Goal: Information Seeking & Learning: Learn about a topic

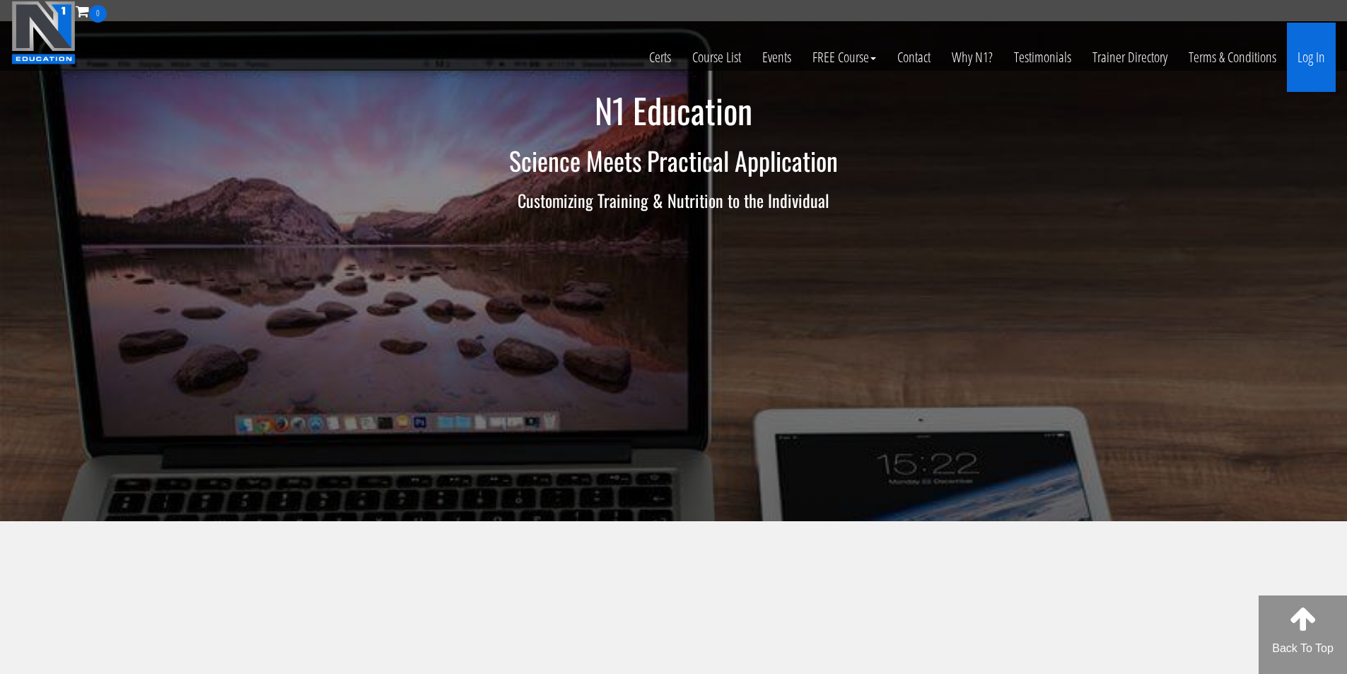
click at [1313, 59] on link "Log In" at bounding box center [1311, 57] width 49 height 69
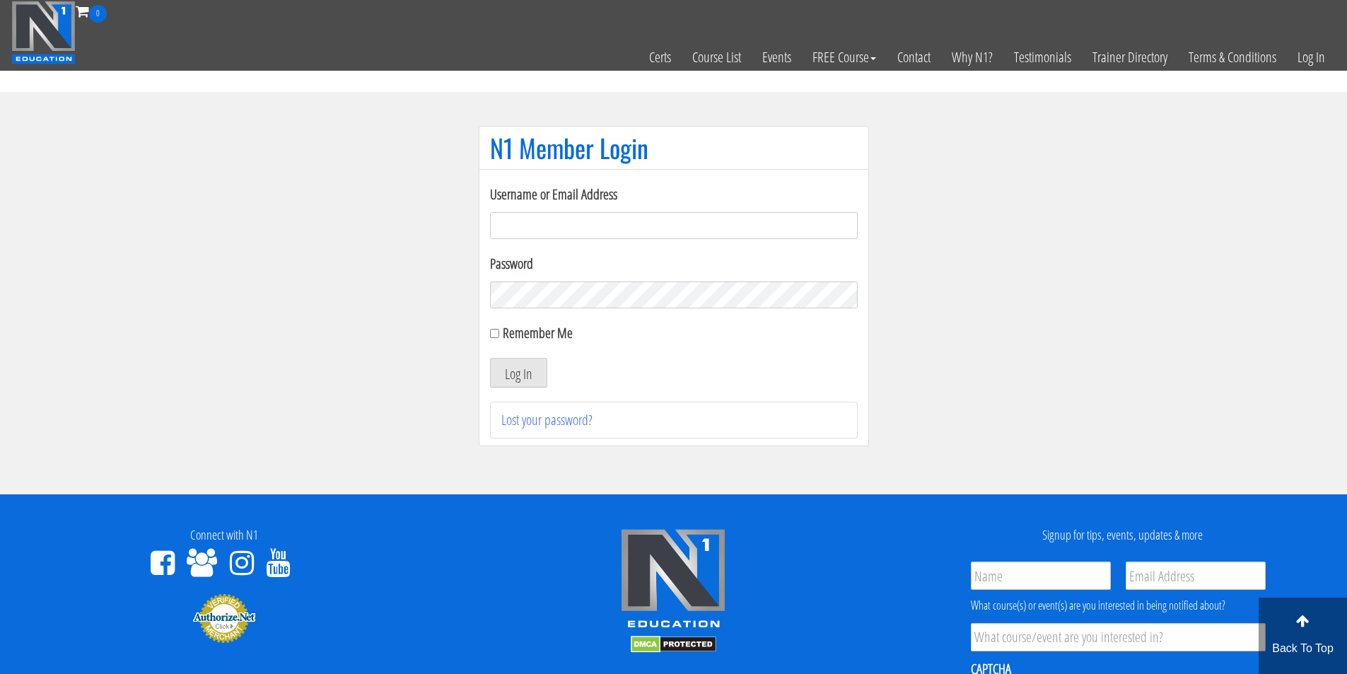
click at [505, 222] on input "Username or Email Address" at bounding box center [674, 225] width 368 height 27
type input "fmancin"
click at [534, 373] on button "Log In" at bounding box center [518, 373] width 57 height 30
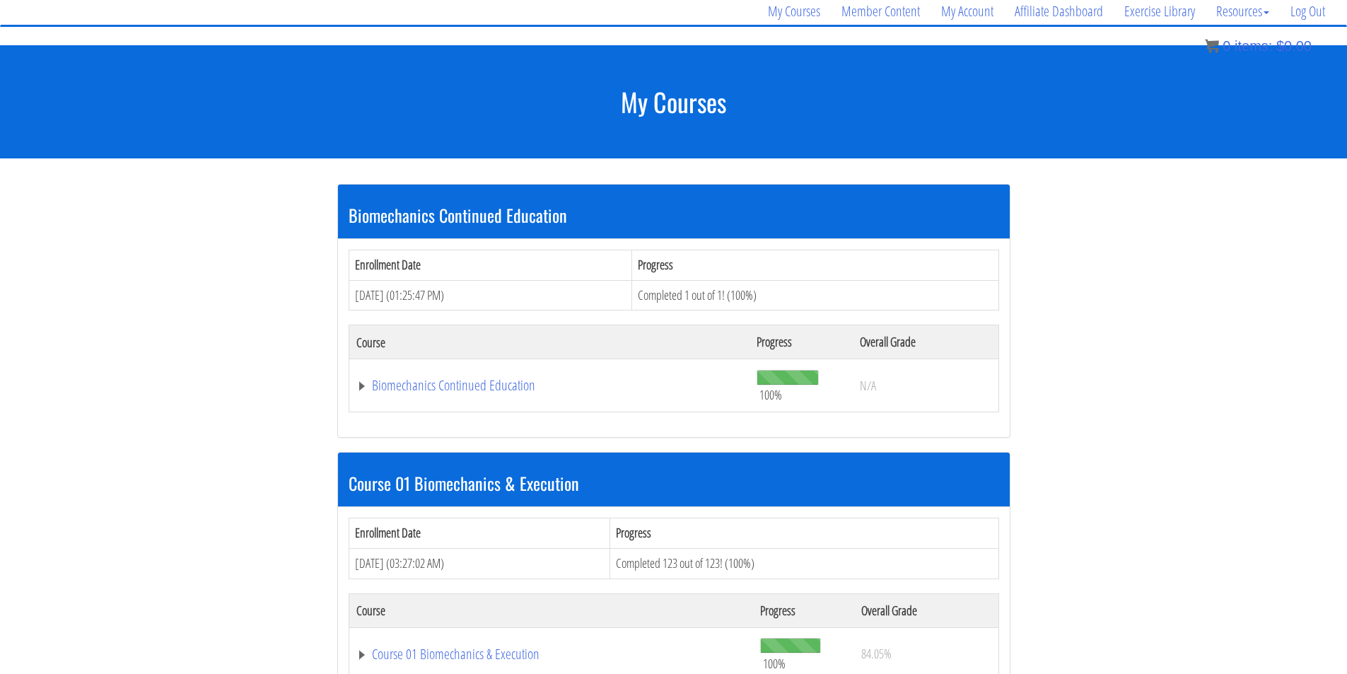
scroll to position [257, 0]
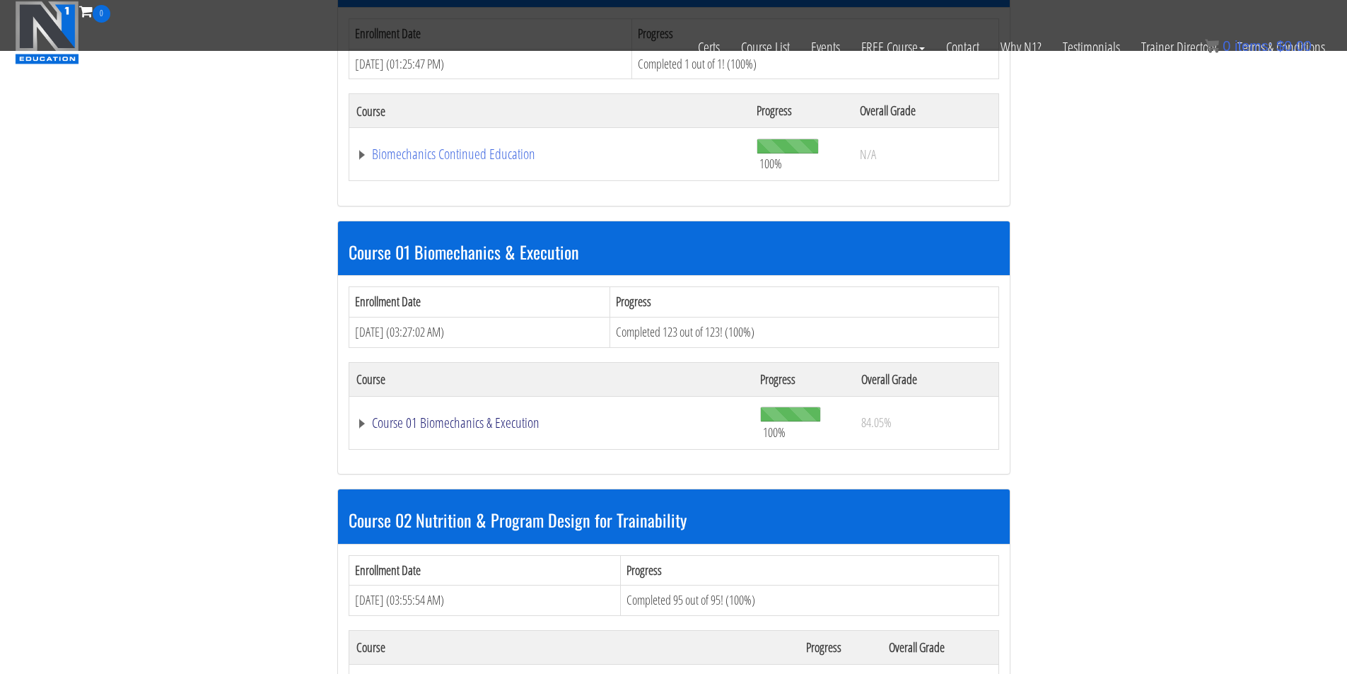
click at [481, 161] on link "Course 01 Biomechanics & Execution" at bounding box center [549, 154] width 387 height 14
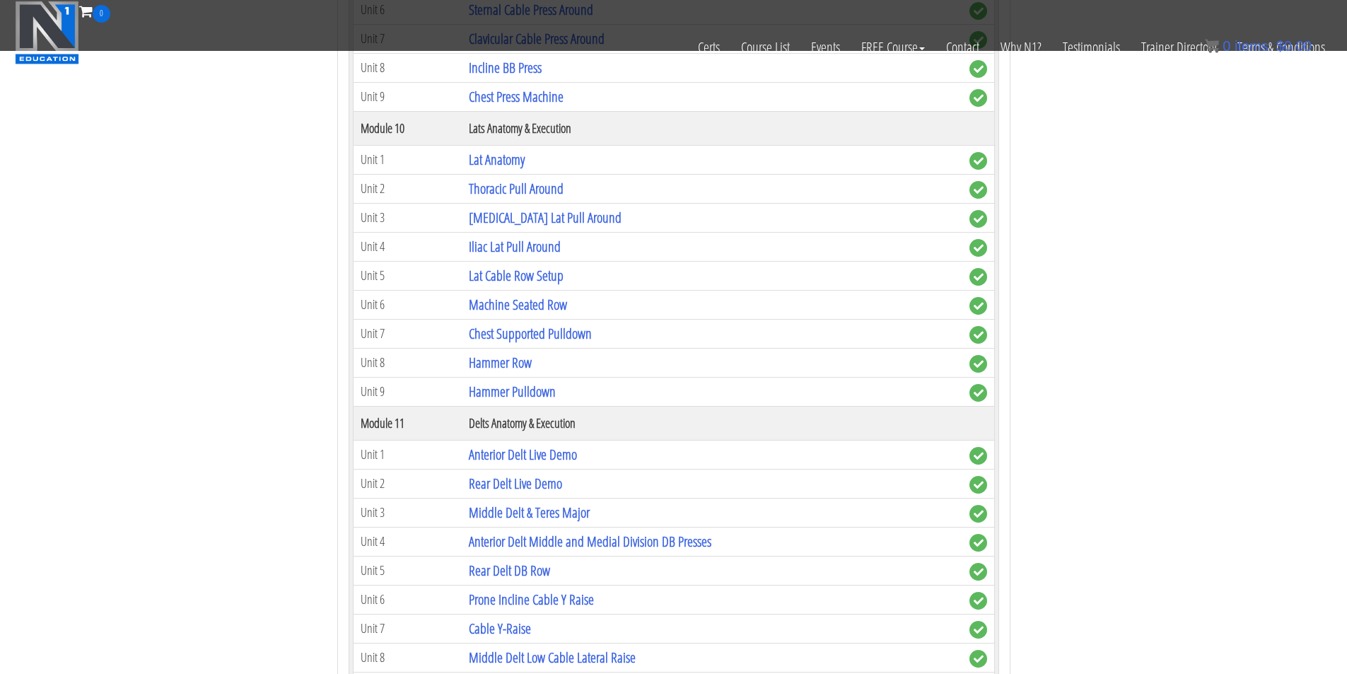
scroll to position [2731, 0]
click at [518, 162] on link "Lat Anatomy" at bounding box center [497, 158] width 56 height 19
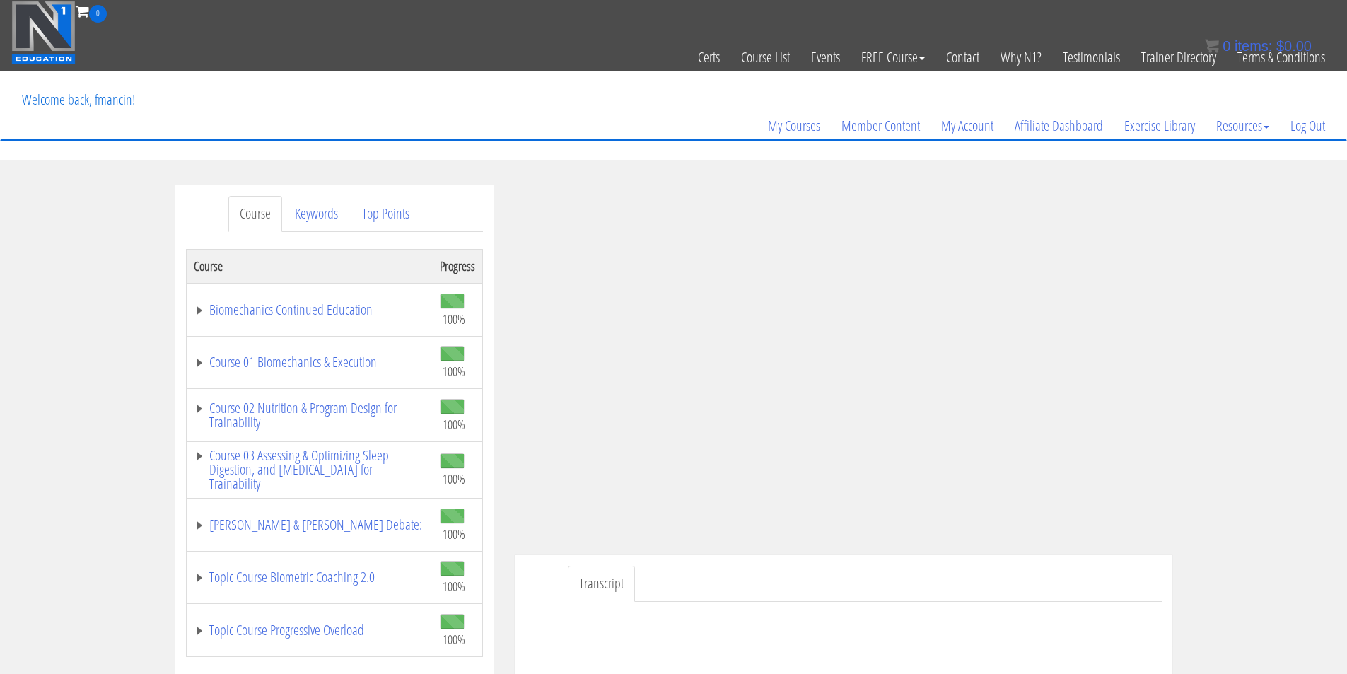
scroll to position [118, 0]
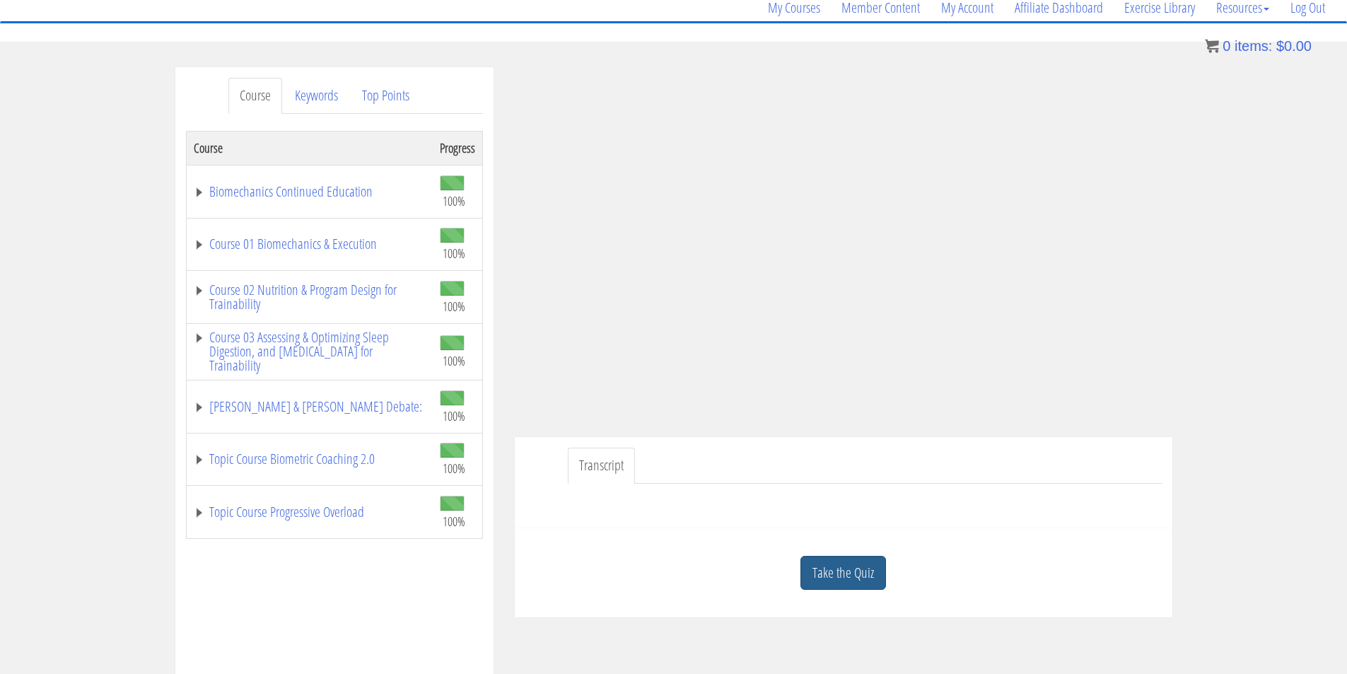
click at [832, 575] on link "Take the Quiz" at bounding box center [843, 573] width 86 height 35
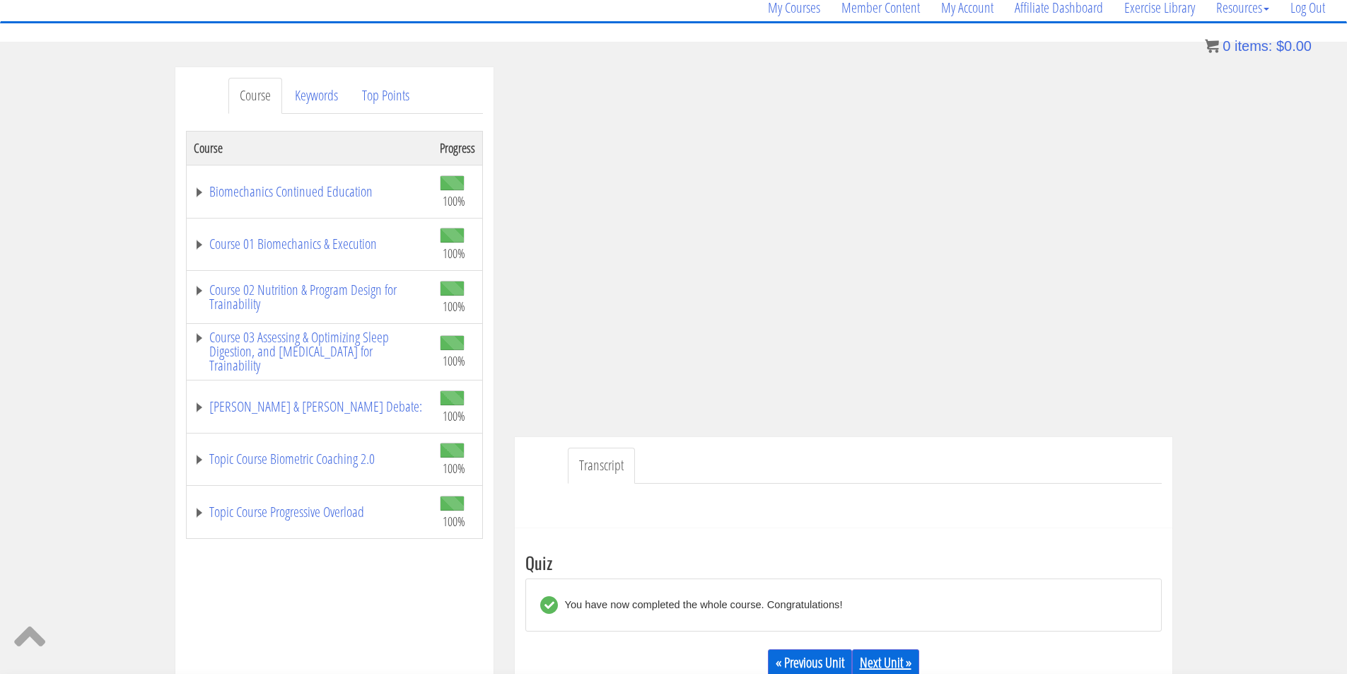
click at [885, 659] on link "Next Unit »" at bounding box center [885, 662] width 67 height 27
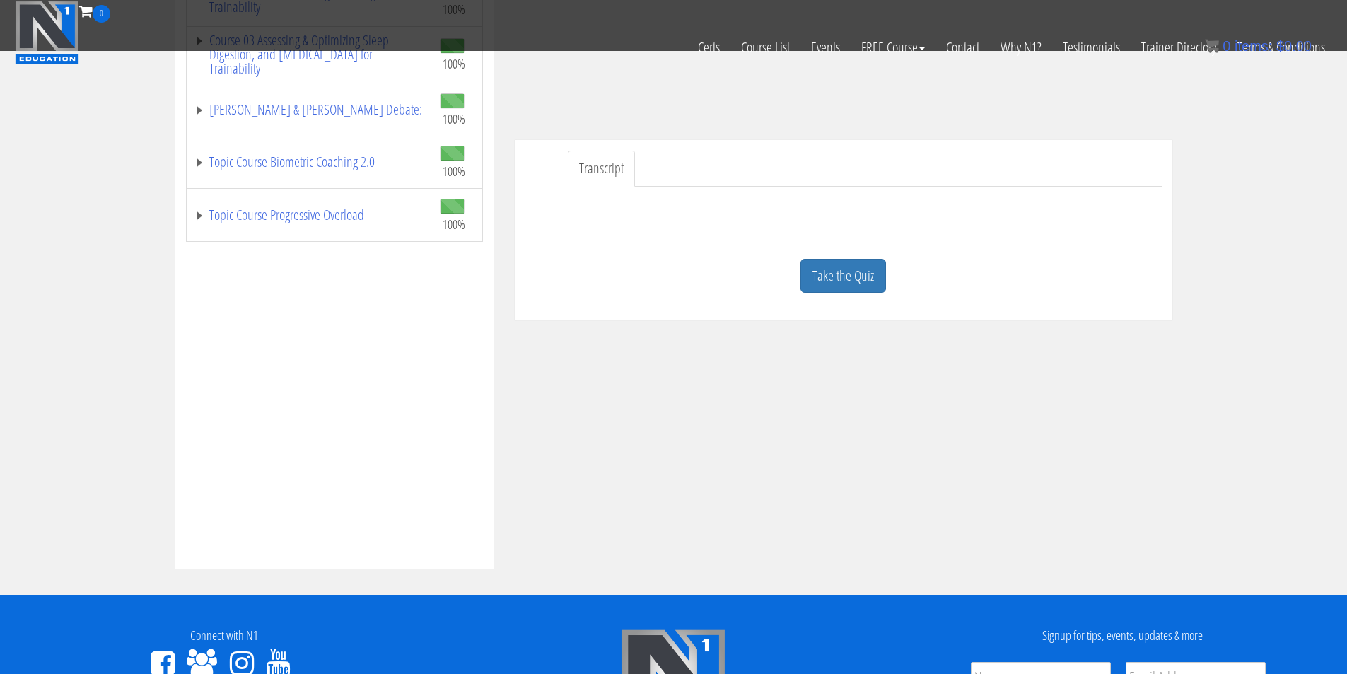
scroll to position [353, 0]
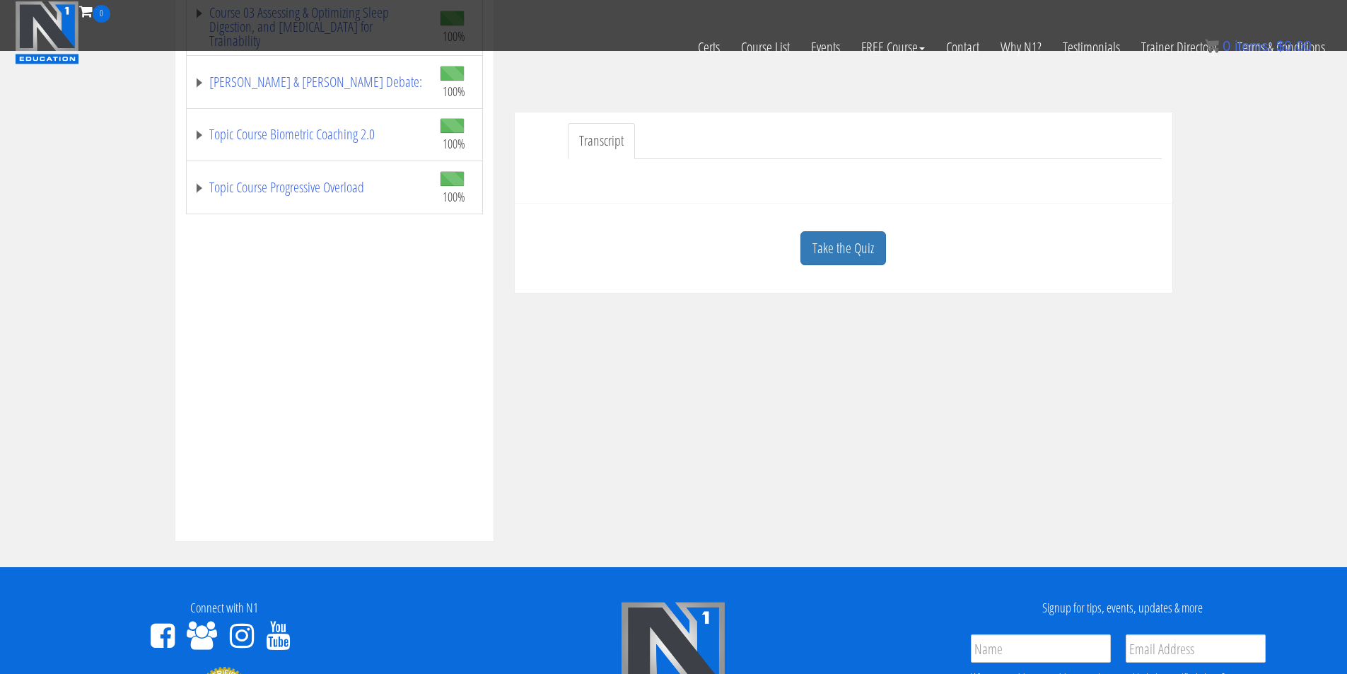
click at [851, 266] on div "Take the Quiz" at bounding box center [843, 248] width 636 height 69
click at [850, 257] on link "Take the Quiz" at bounding box center [843, 248] width 86 height 35
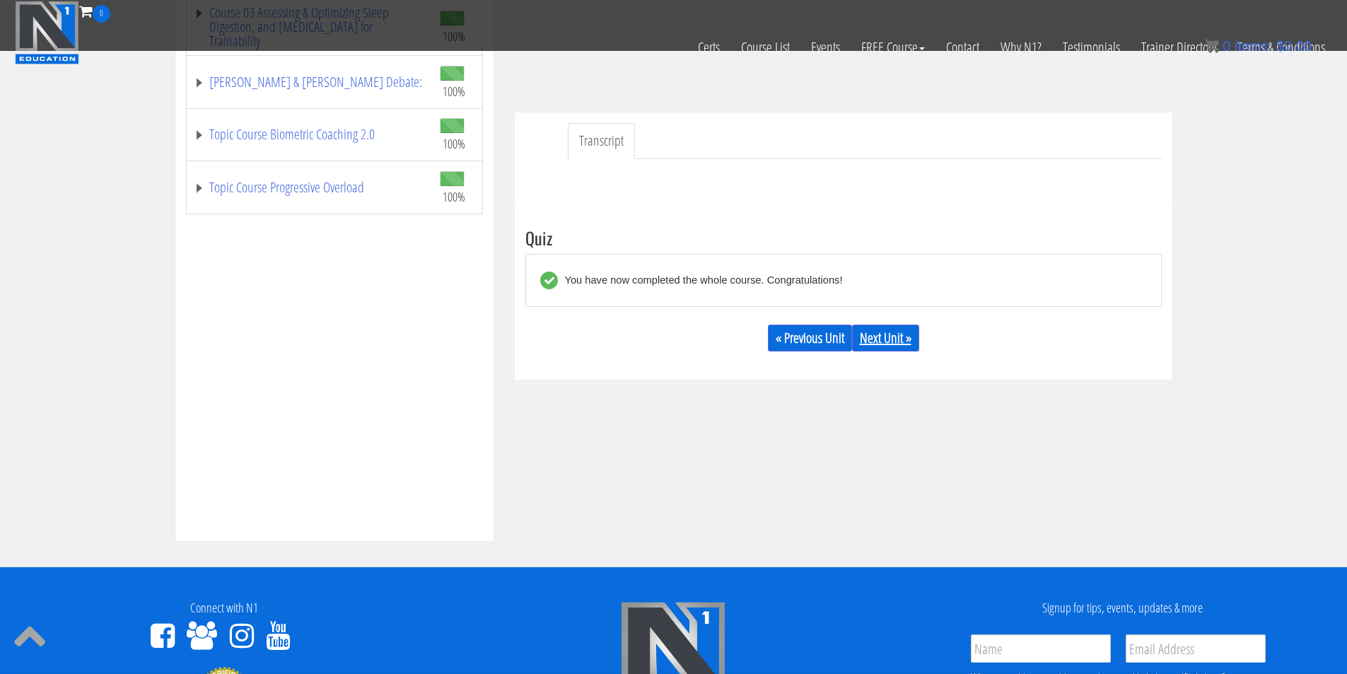
click at [908, 339] on link "Next Unit »" at bounding box center [885, 337] width 67 height 27
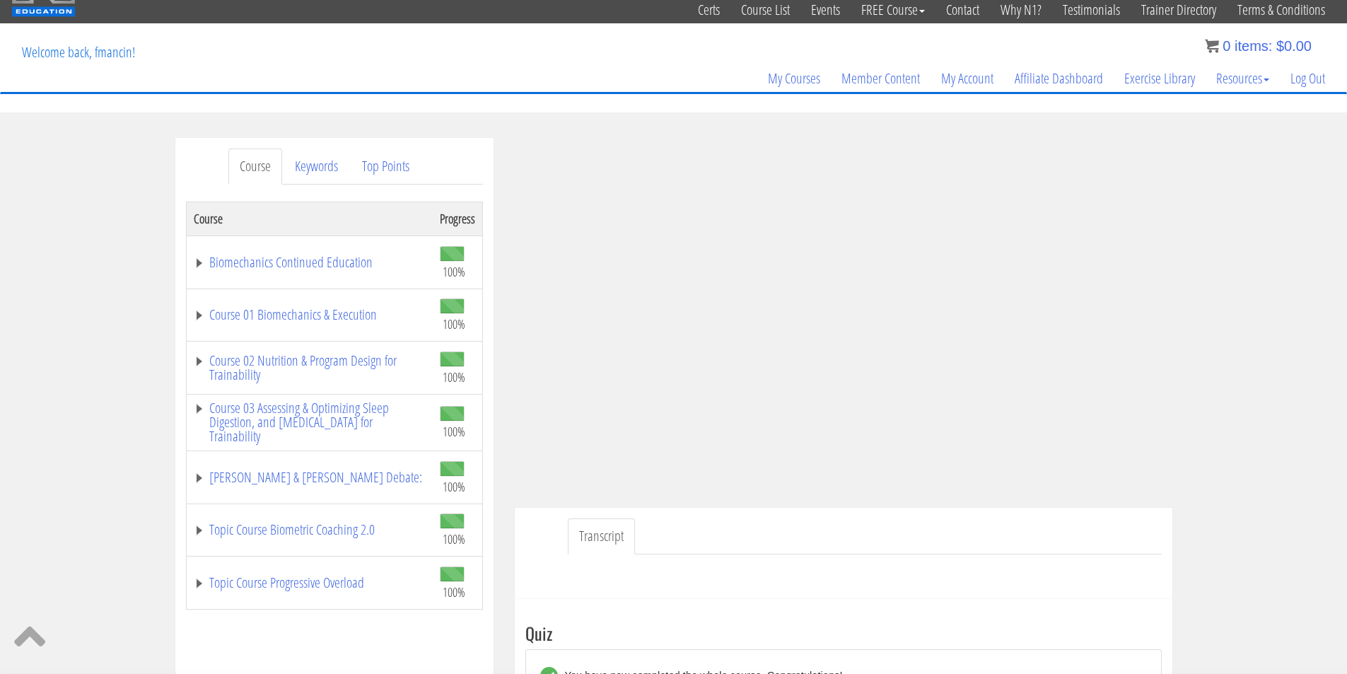
scroll to position [0, 0]
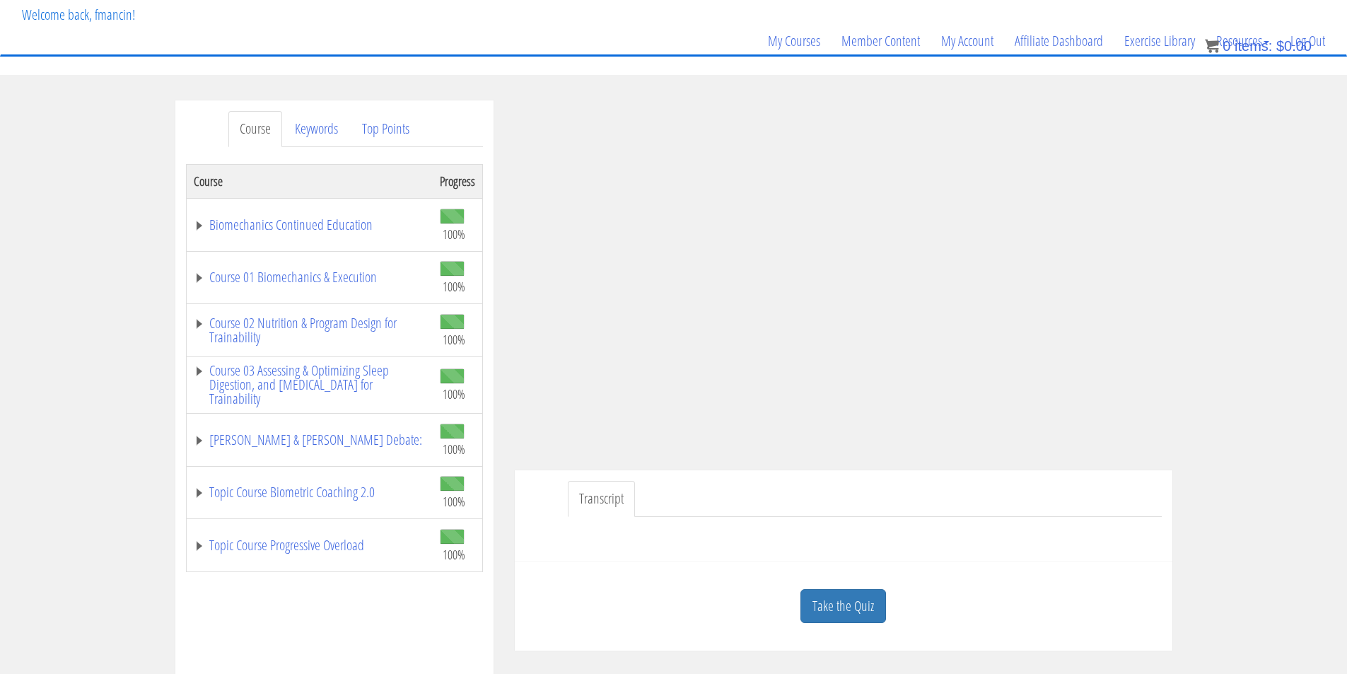
scroll to position [118, 0]
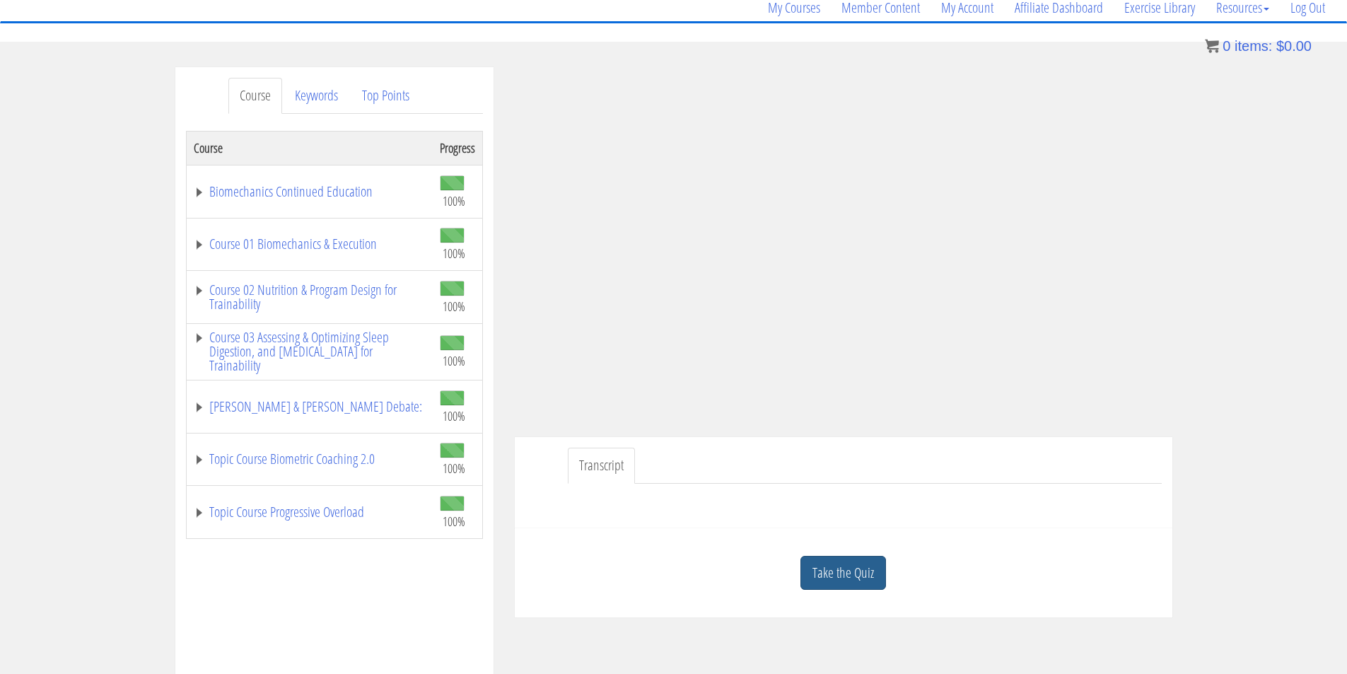
click at [872, 570] on link "Take the Quiz" at bounding box center [843, 573] width 86 height 35
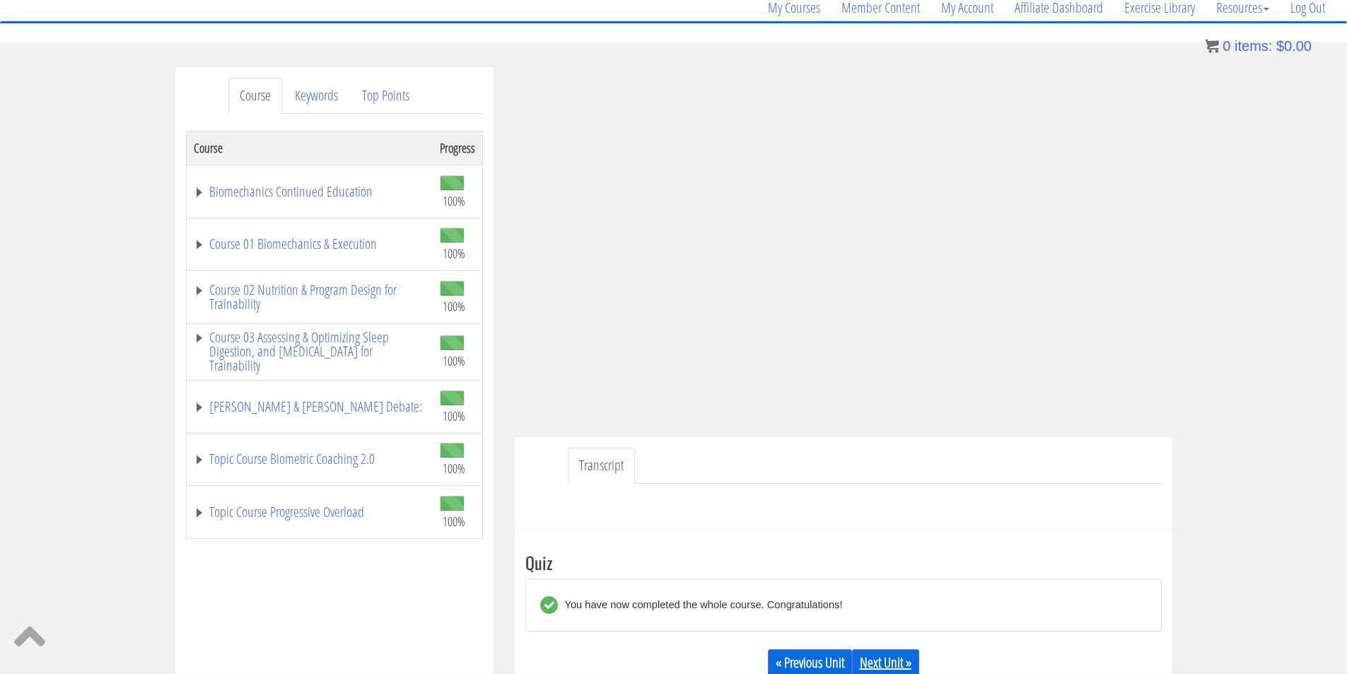
click at [904, 657] on link "Next Unit »" at bounding box center [885, 662] width 67 height 27
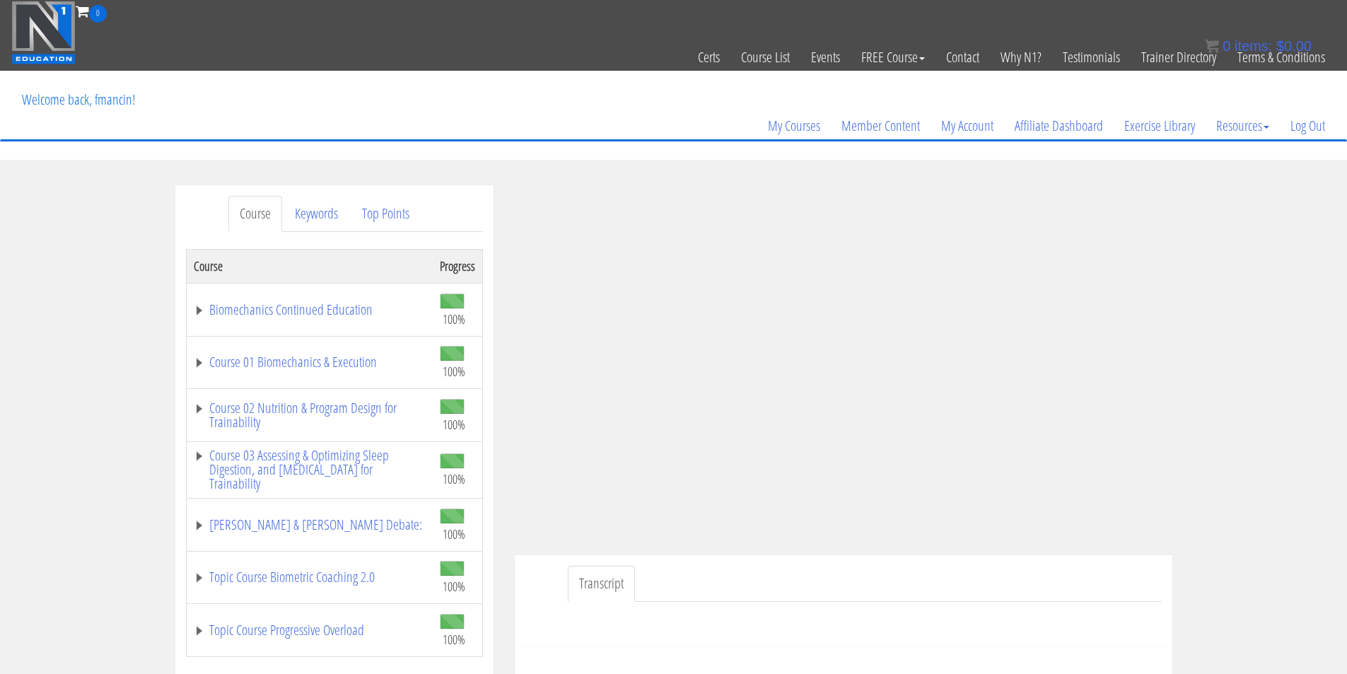
click at [358, 371] on td "Course 01 Biomechanics & Execution" at bounding box center [309, 362] width 247 height 53
click at [355, 361] on link "Course 01 Biomechanics & Execution" at bounding box center [310, 362] width 232 height 14
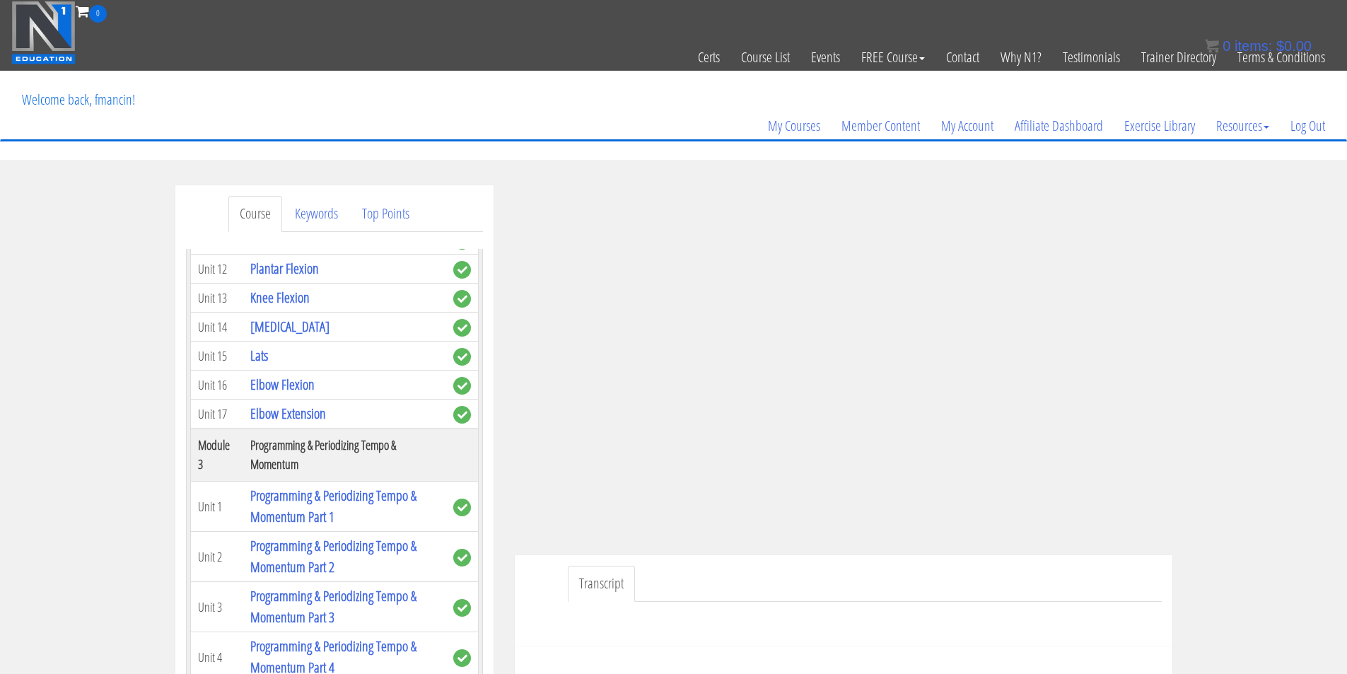
scroll to position [825, 0]
click at [254, 352] on link "Lats" at bounding box center [259, 354] width 18 height 19
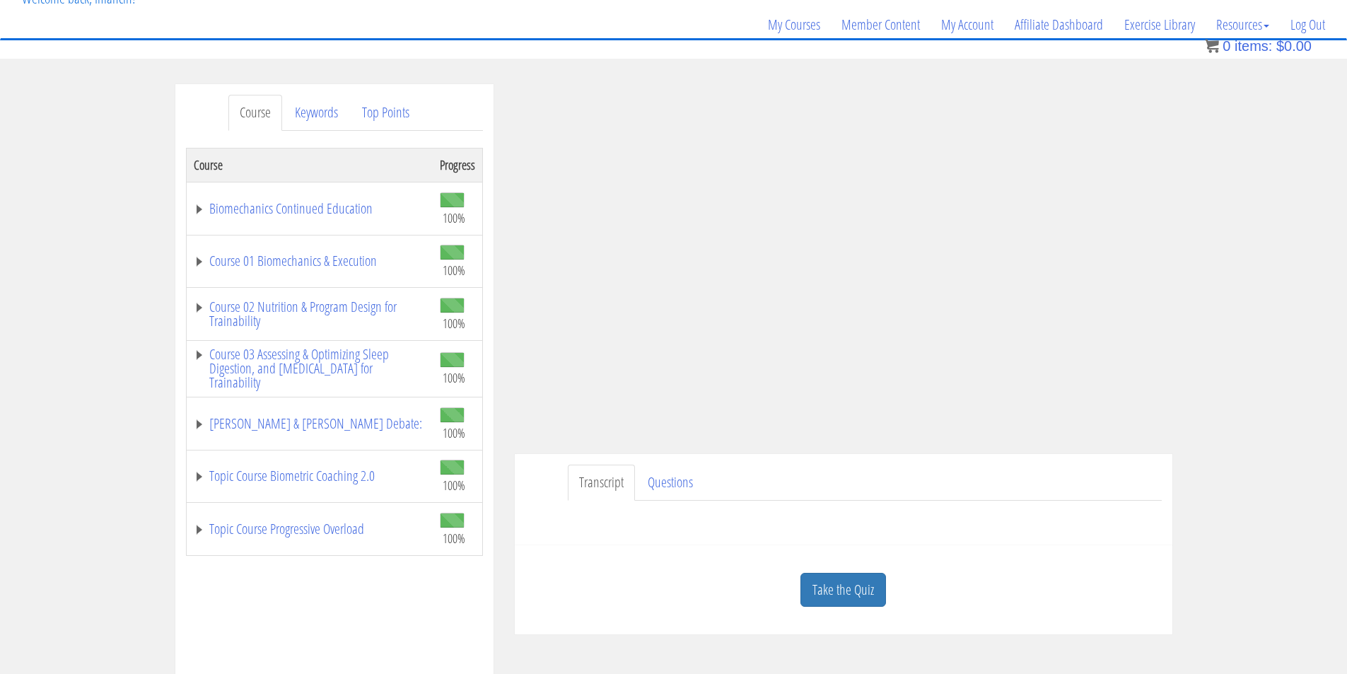
scroll to position [118, 0]
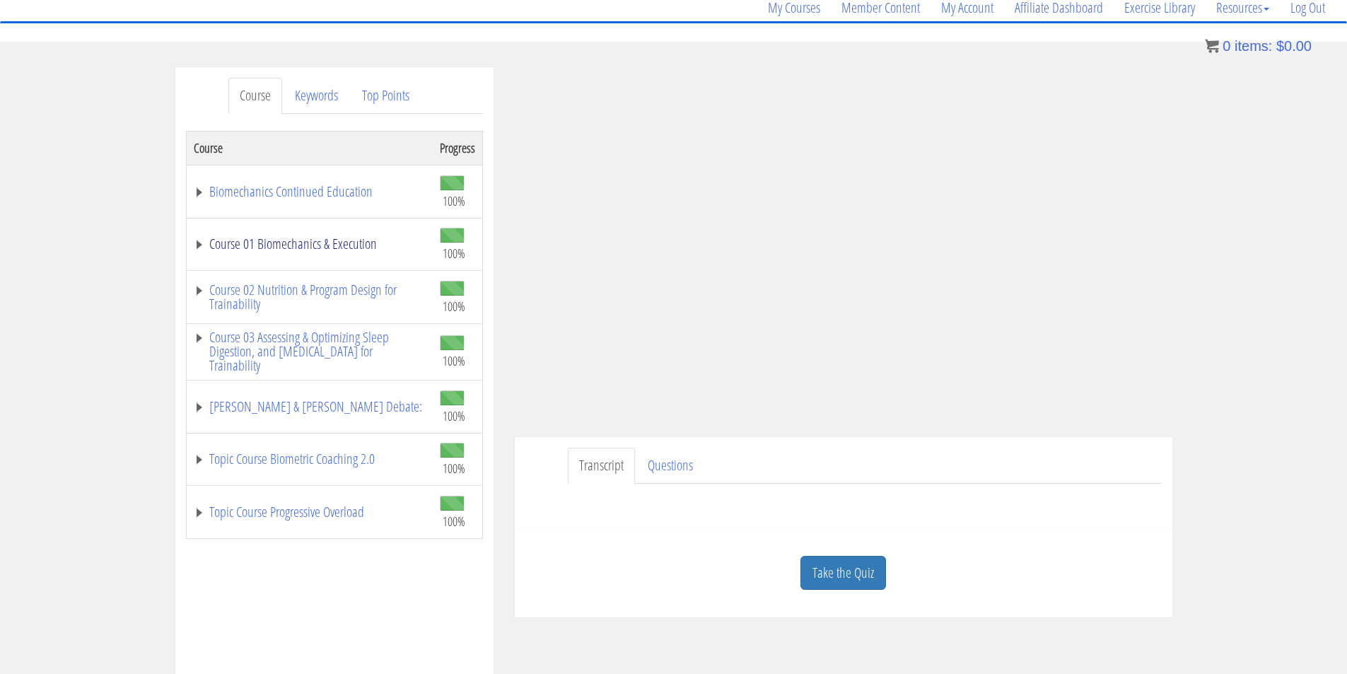
click at [332, 247] on link "Course 01 Biomechanics & Execution" at bounding box center [310, 244] width 232 height 14
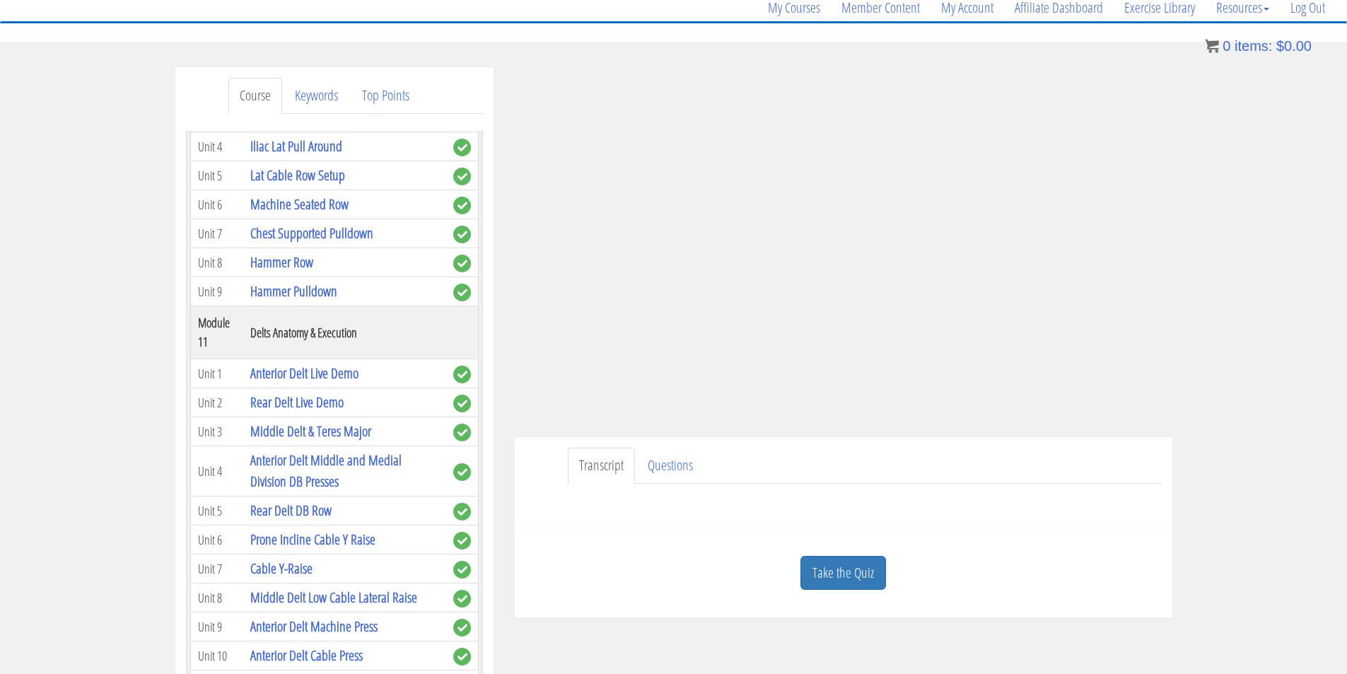
scroll to position [2828, 0]
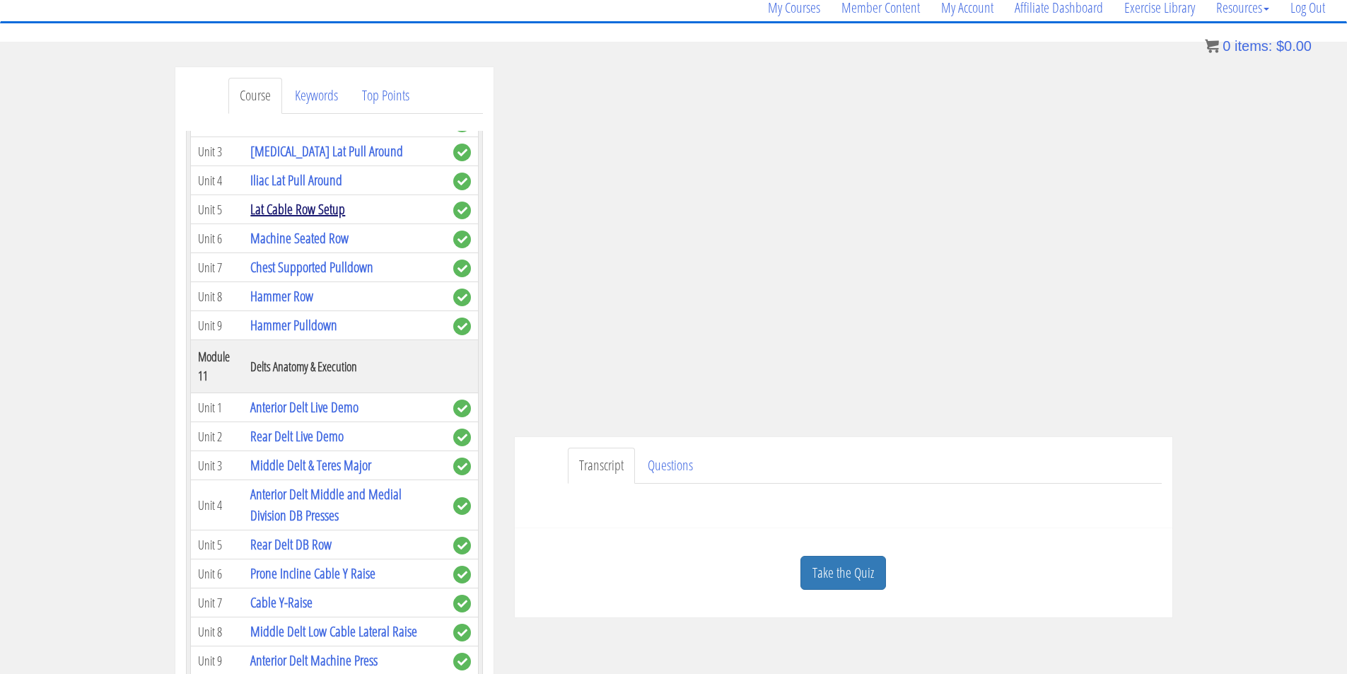
click at [337, 218] on link "Lat Cable Row Setup" at bounding box center [297, 208] width 95 height 19
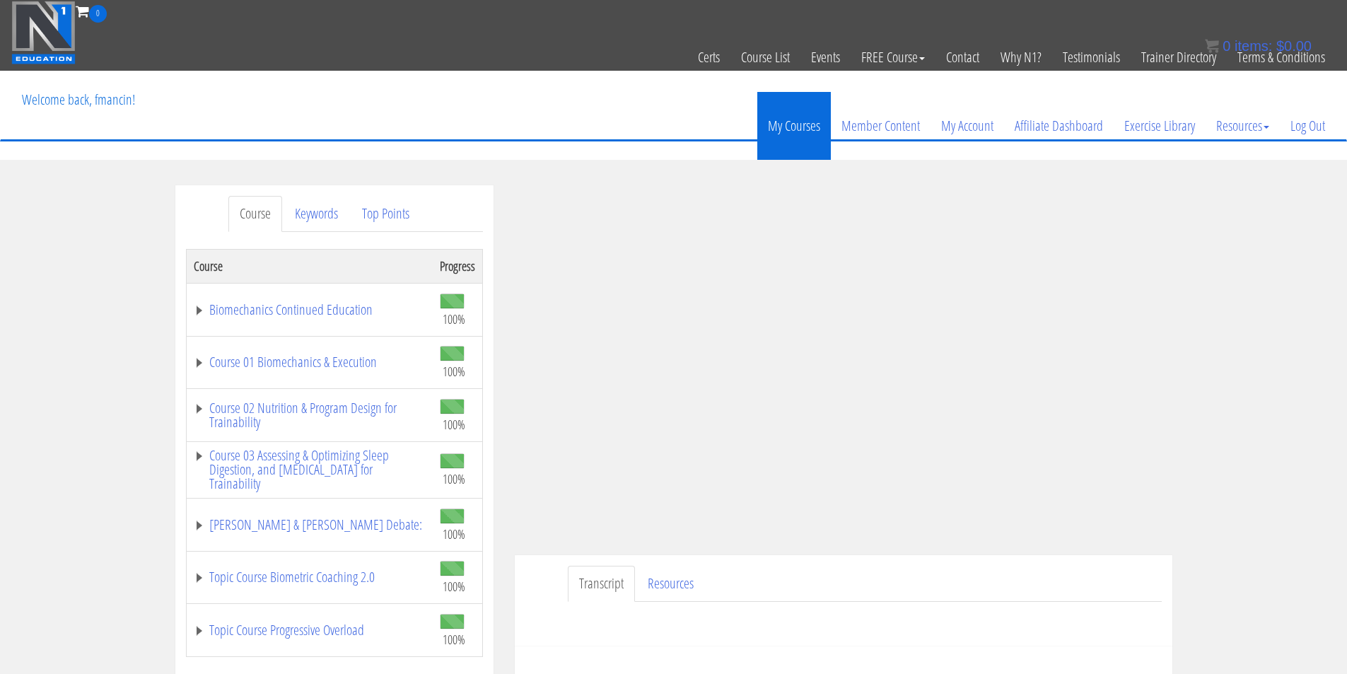
click at [809, 144] on link "My Courses" at bounding box center [794, 126] width 74 height 68
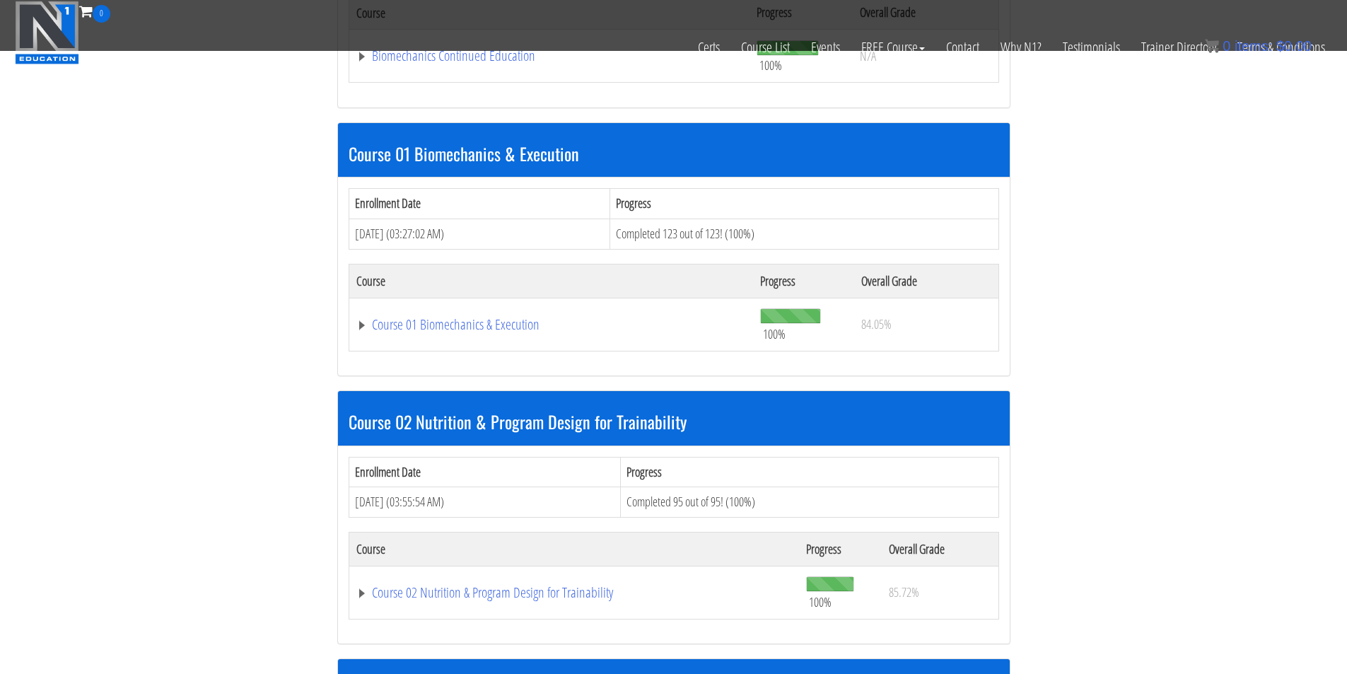
scroll to position [491, 0]
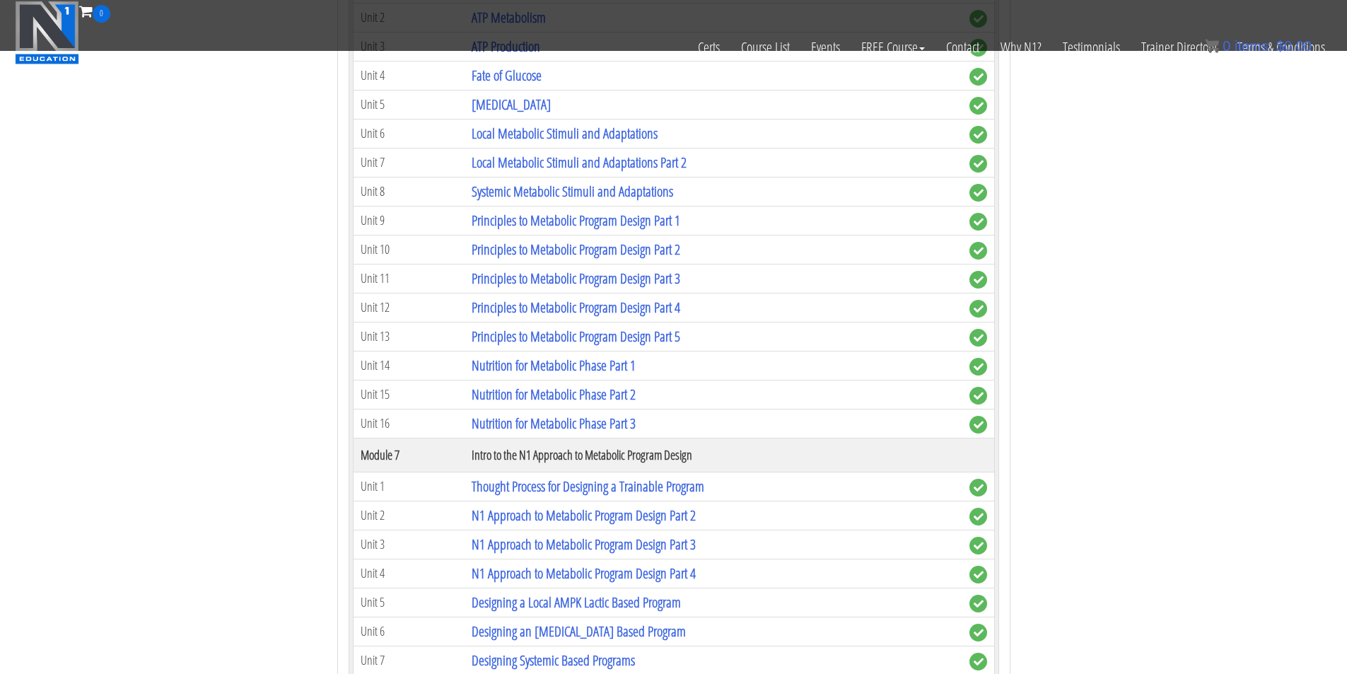
scroll to position [1669, 0]
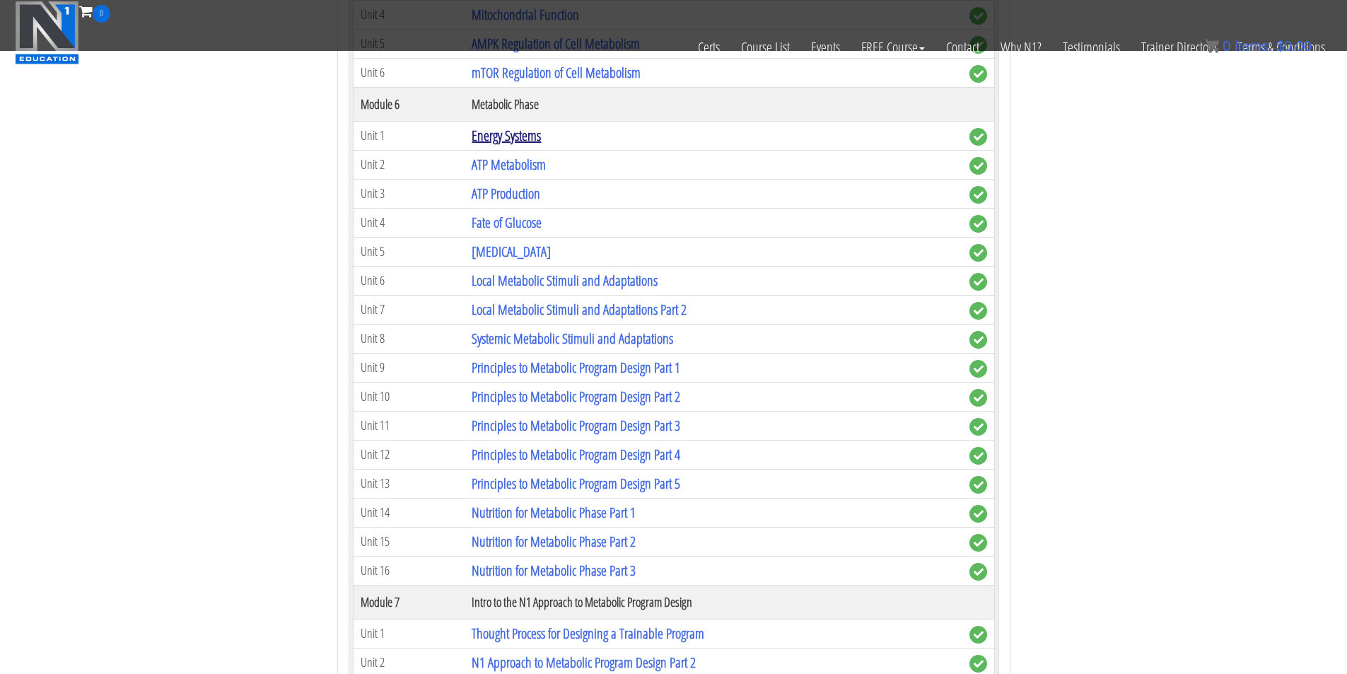
click at [516, 139] on link "Energy Systems" at bounding box center [505, 135] width 69 height 19
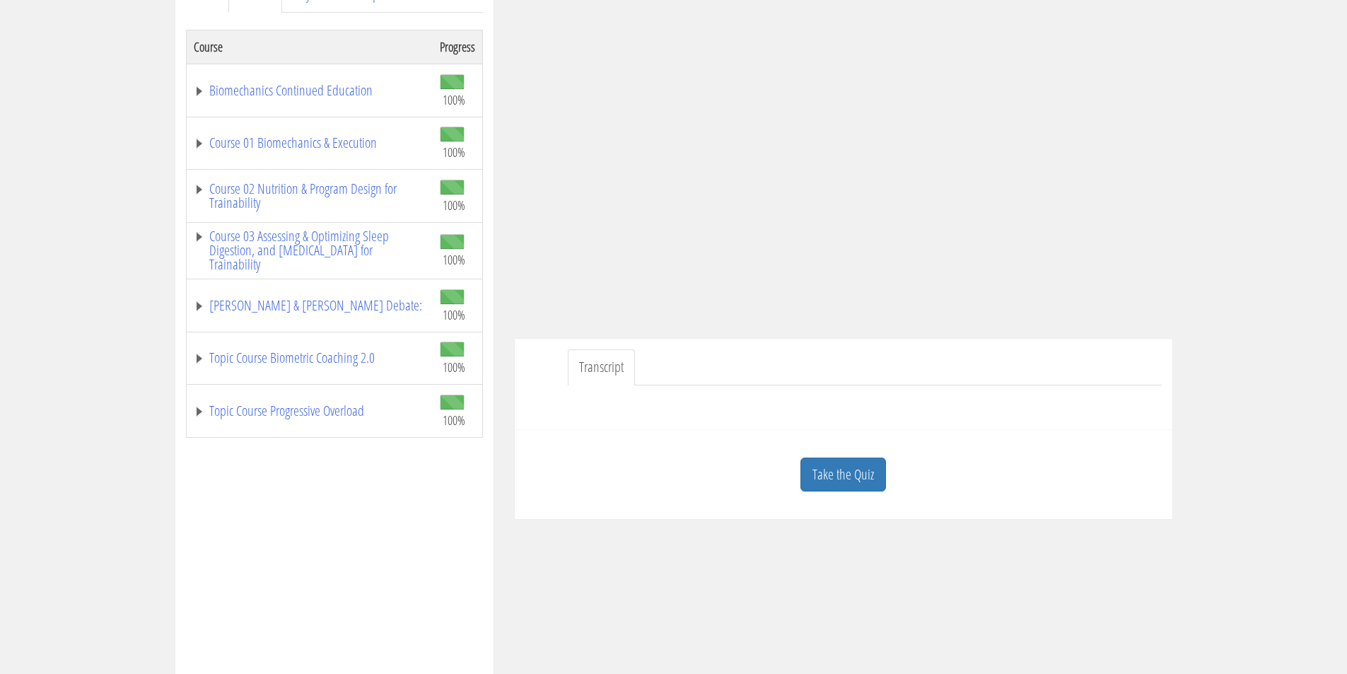
scroll to position [235, 0]
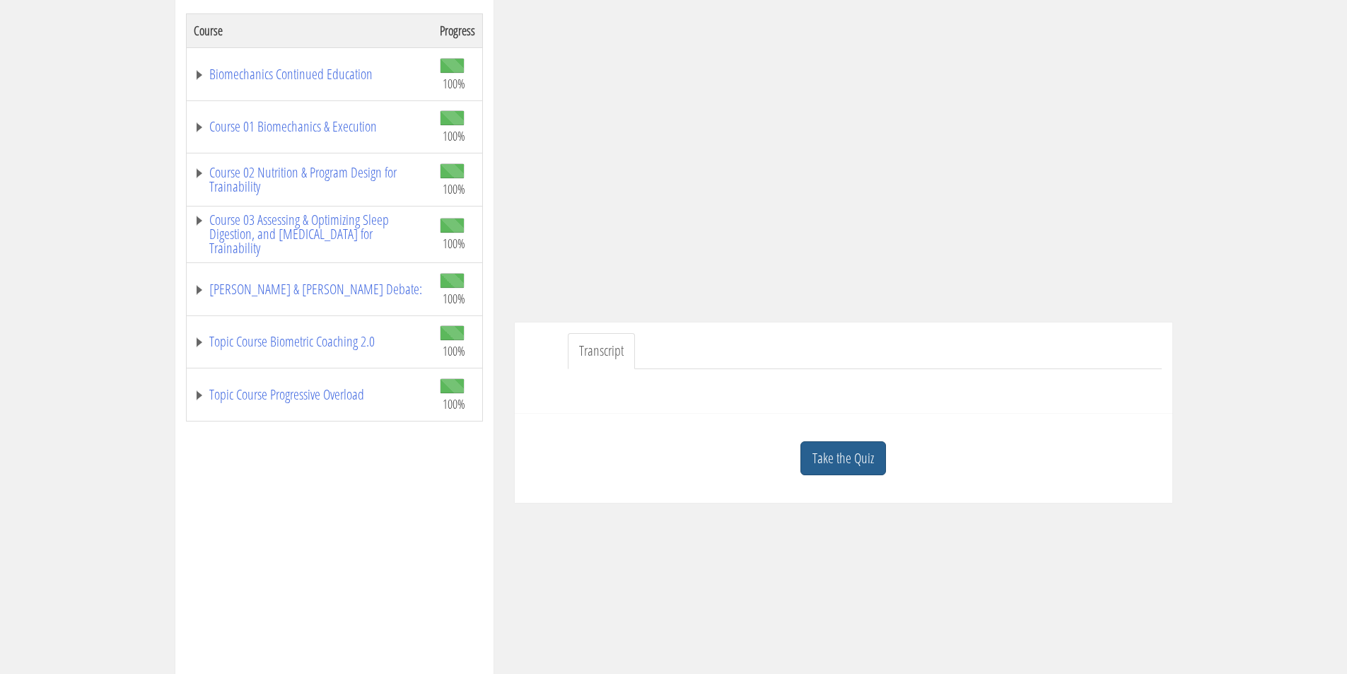
click at [877, 459] on link "Take the Quiz" at bounding box center [843, 458] width 86 height 35
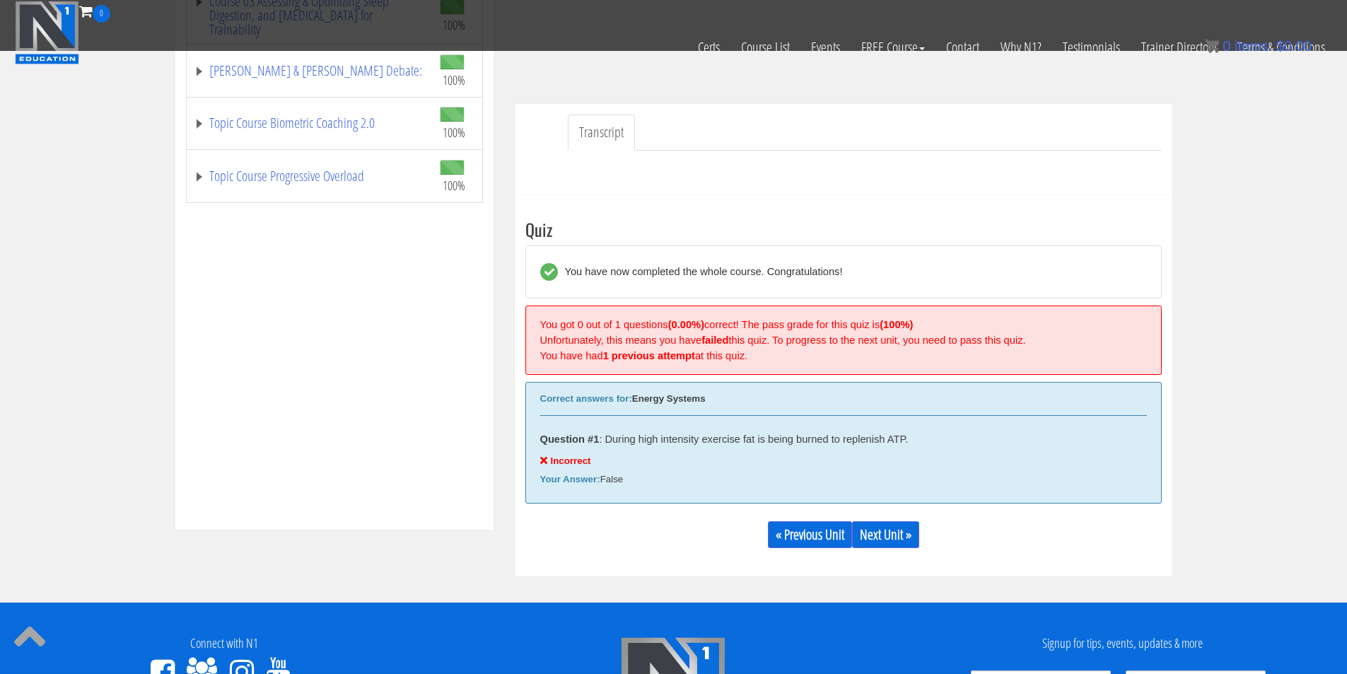
scroll to position [485, 0]
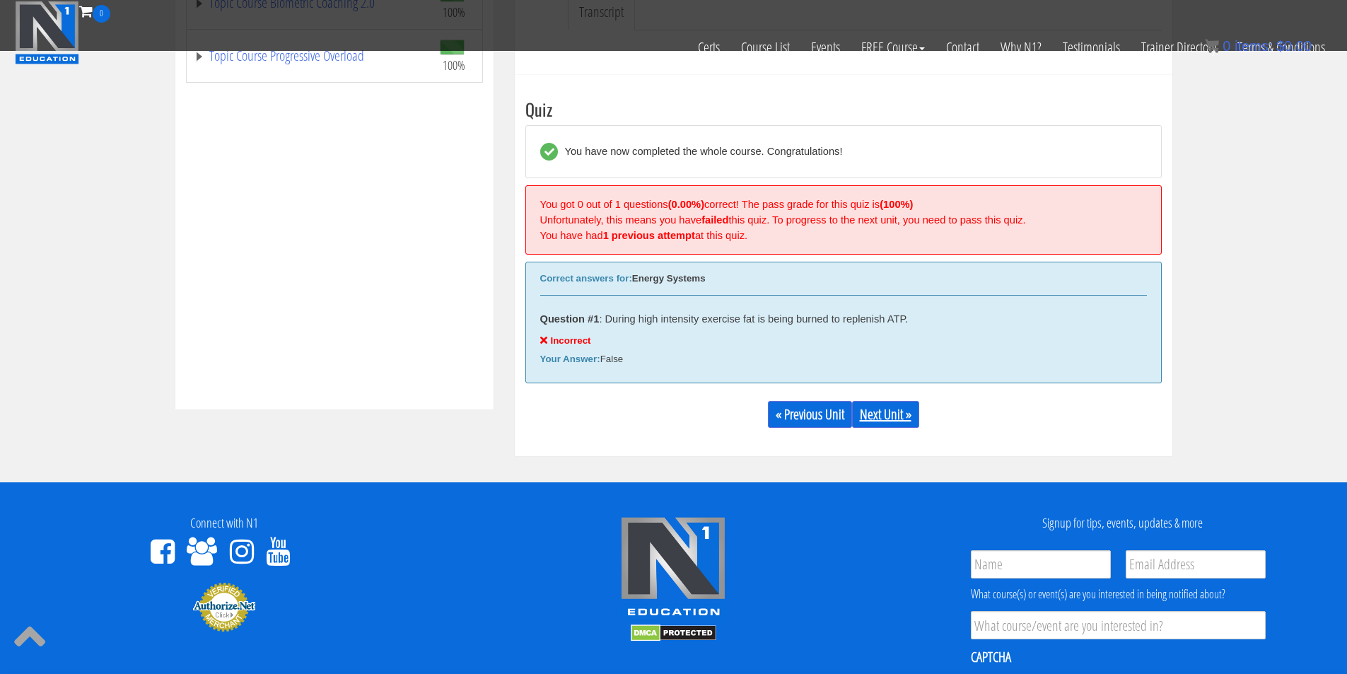
click at [877, 420] on link "Next Unit »" at bounding box center [885, 414] width 67 height 27
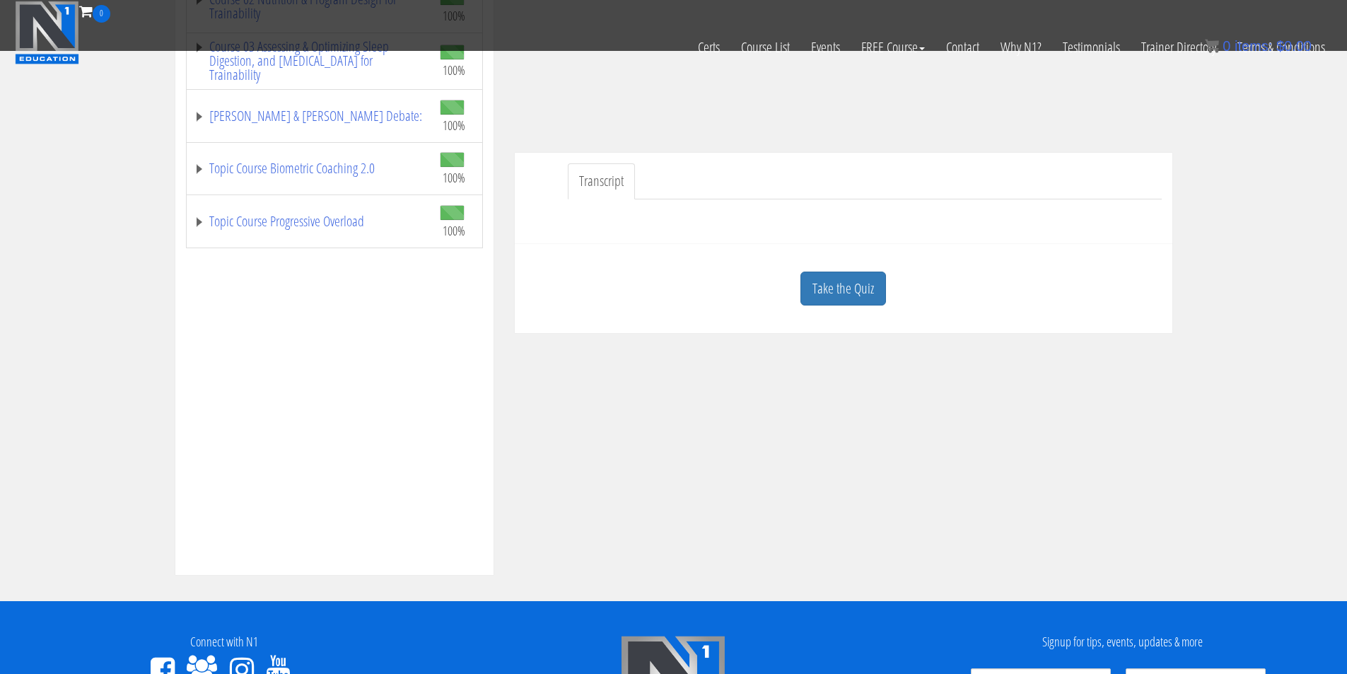
scroll to position [353, 0]
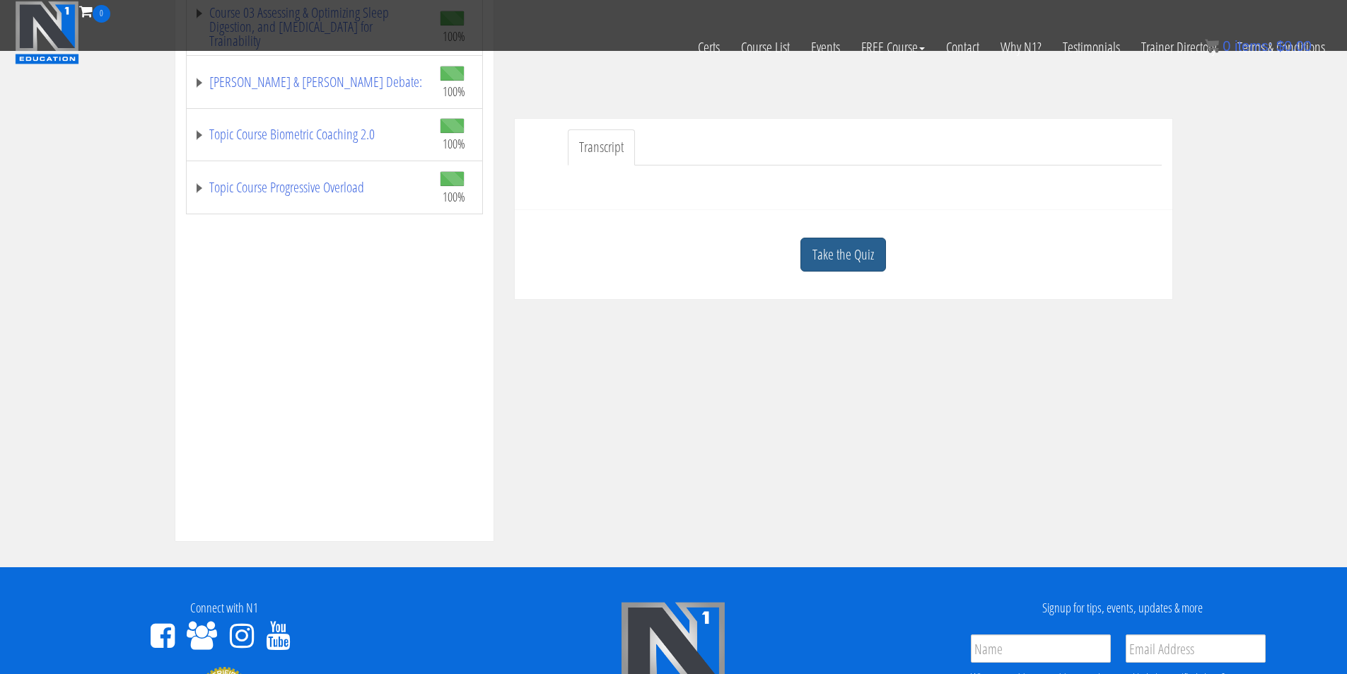
click at [860, 269] on link "Take the Quiz" at bounding box center [843, 255] width 86 height 35
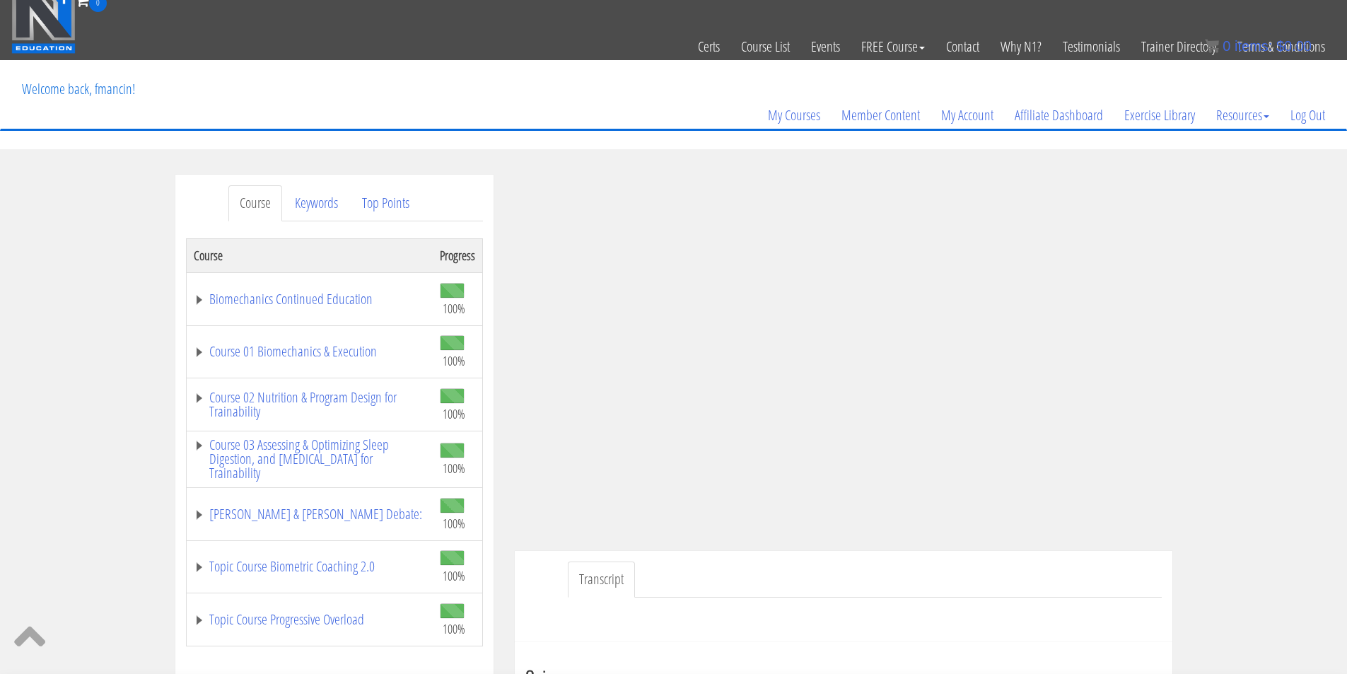
scroll to position [0, 0]
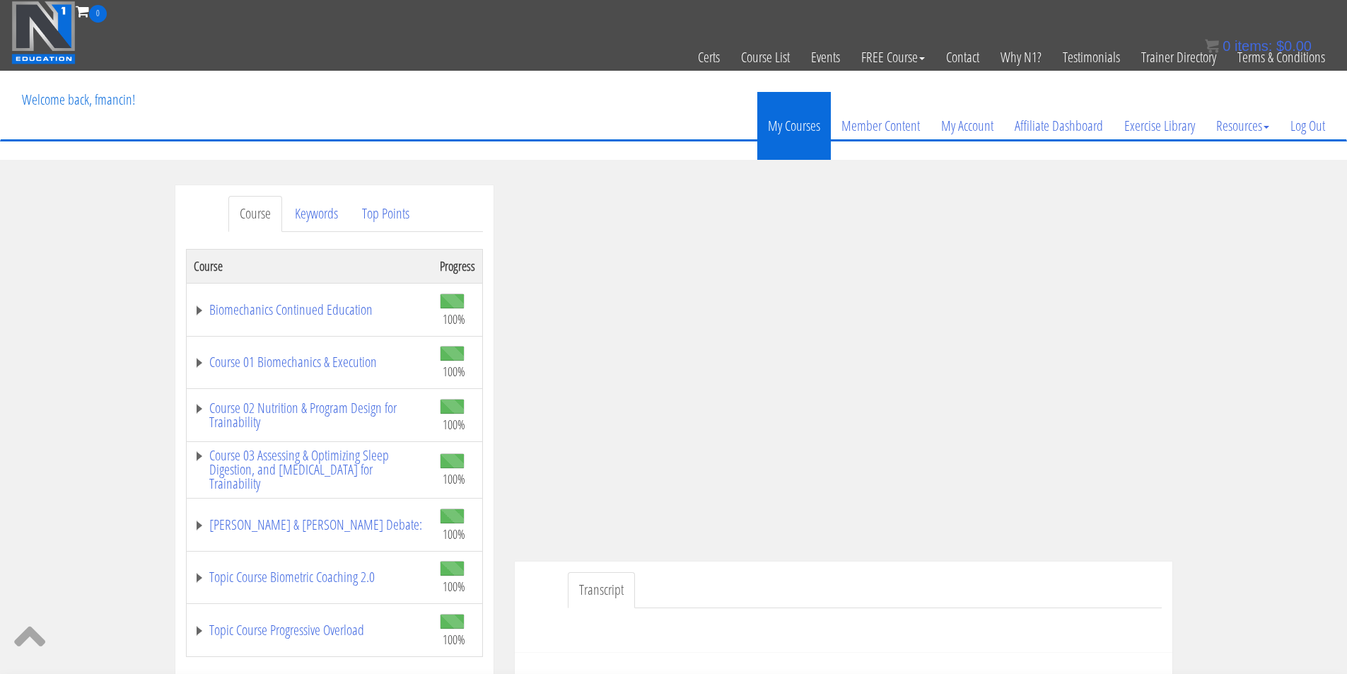
click at [809, 132] on link "My Courses" at bounding box center [794, 126] width 74 height 68
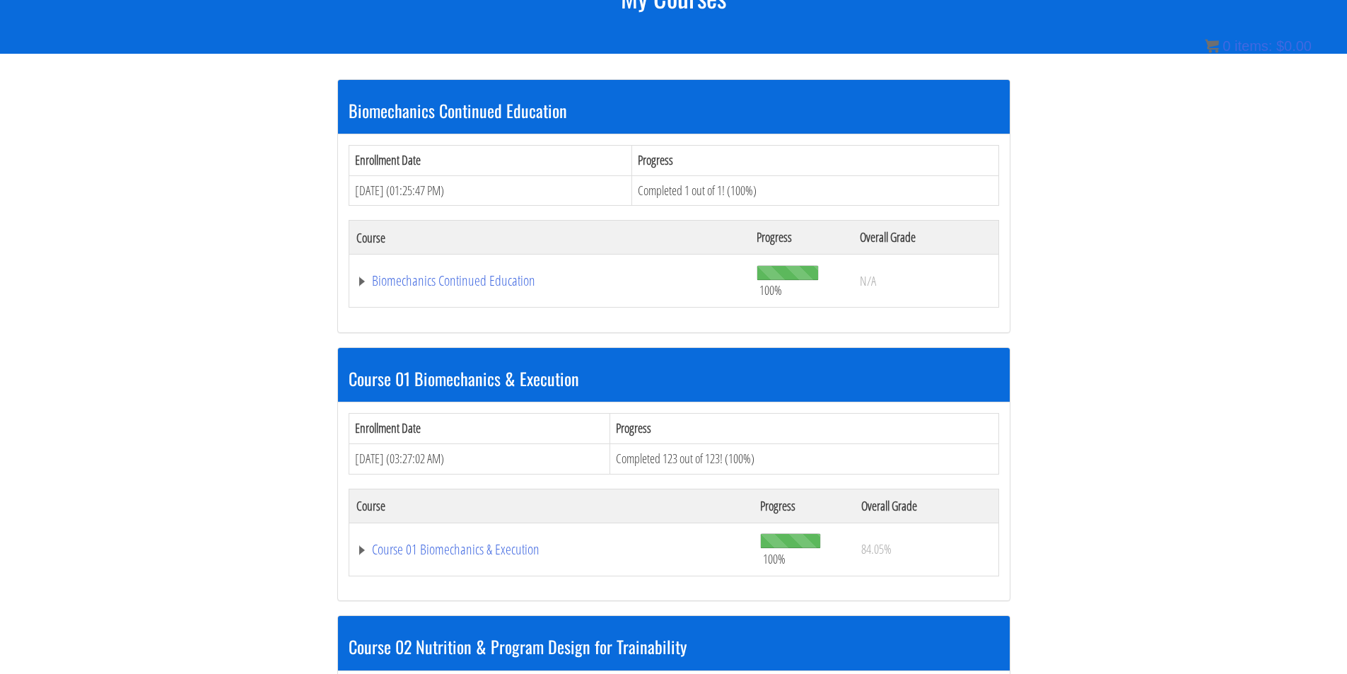
scroll to position [235, 0]
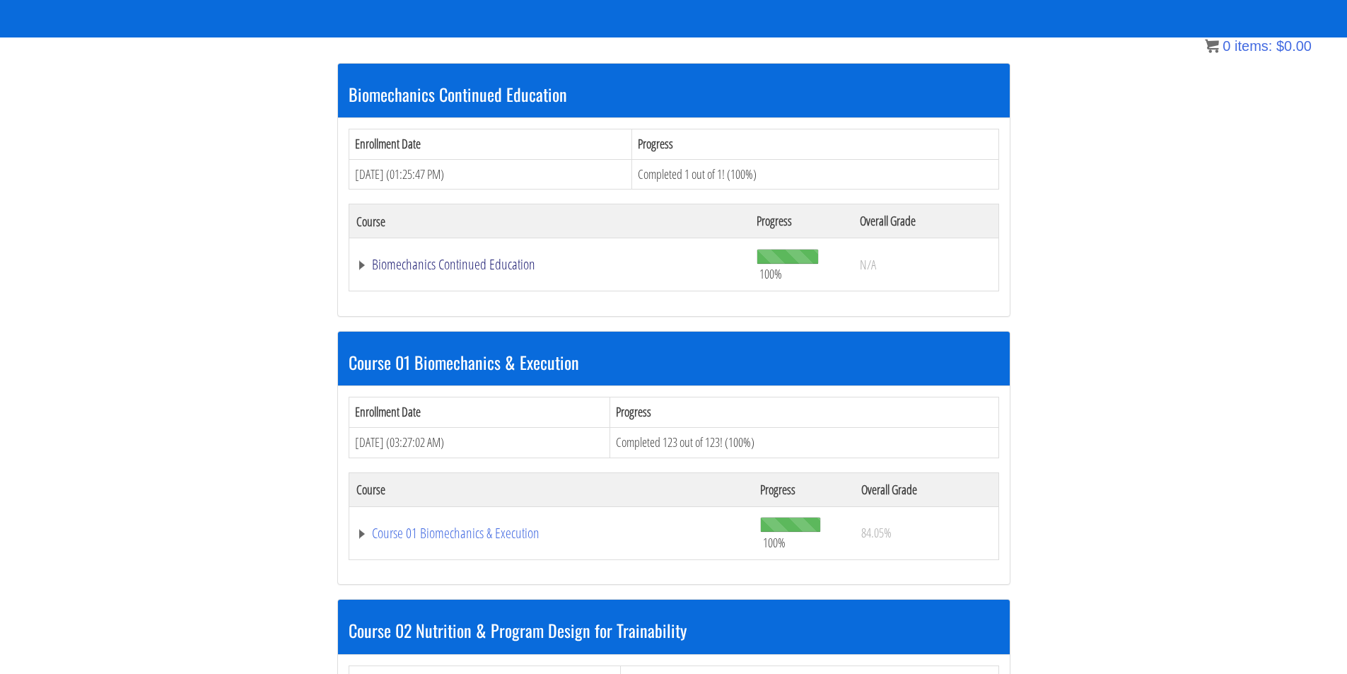
click at [503, 267] on link "Biomechanics Continued Education" at bounding box center [549, 264] width 387 height 14
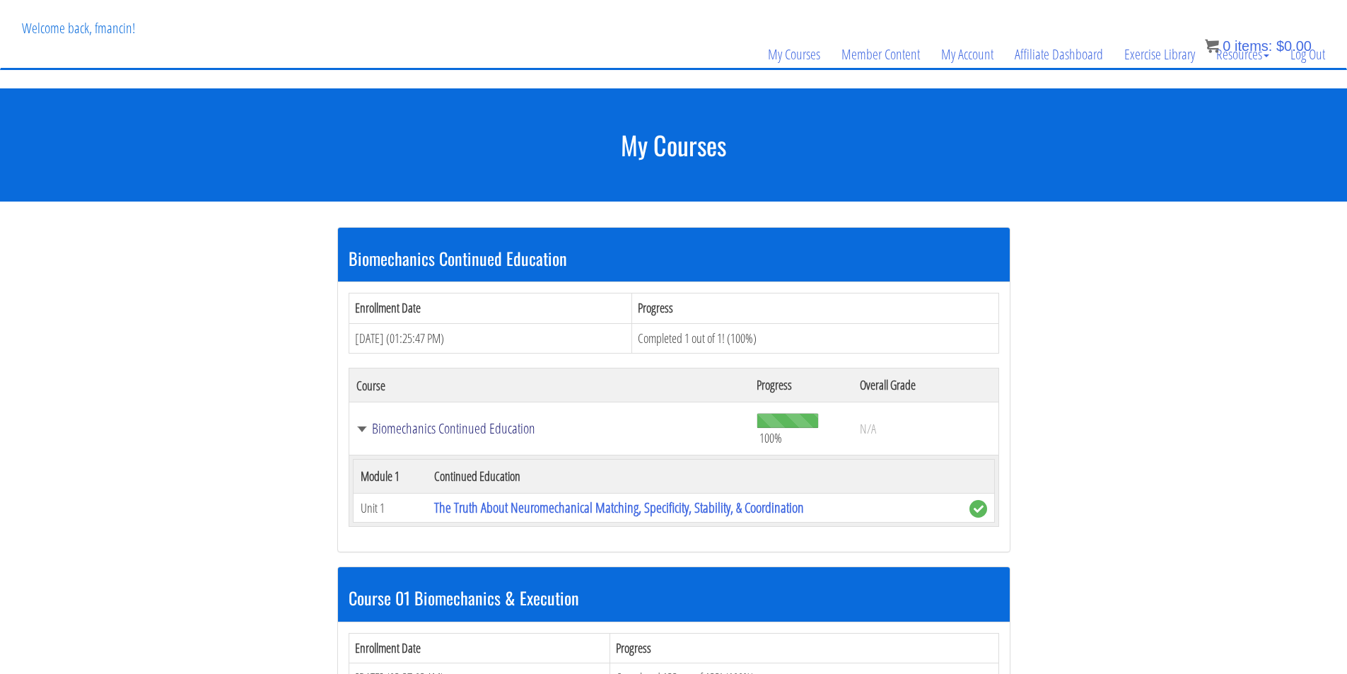
scroll to position [0, 0]
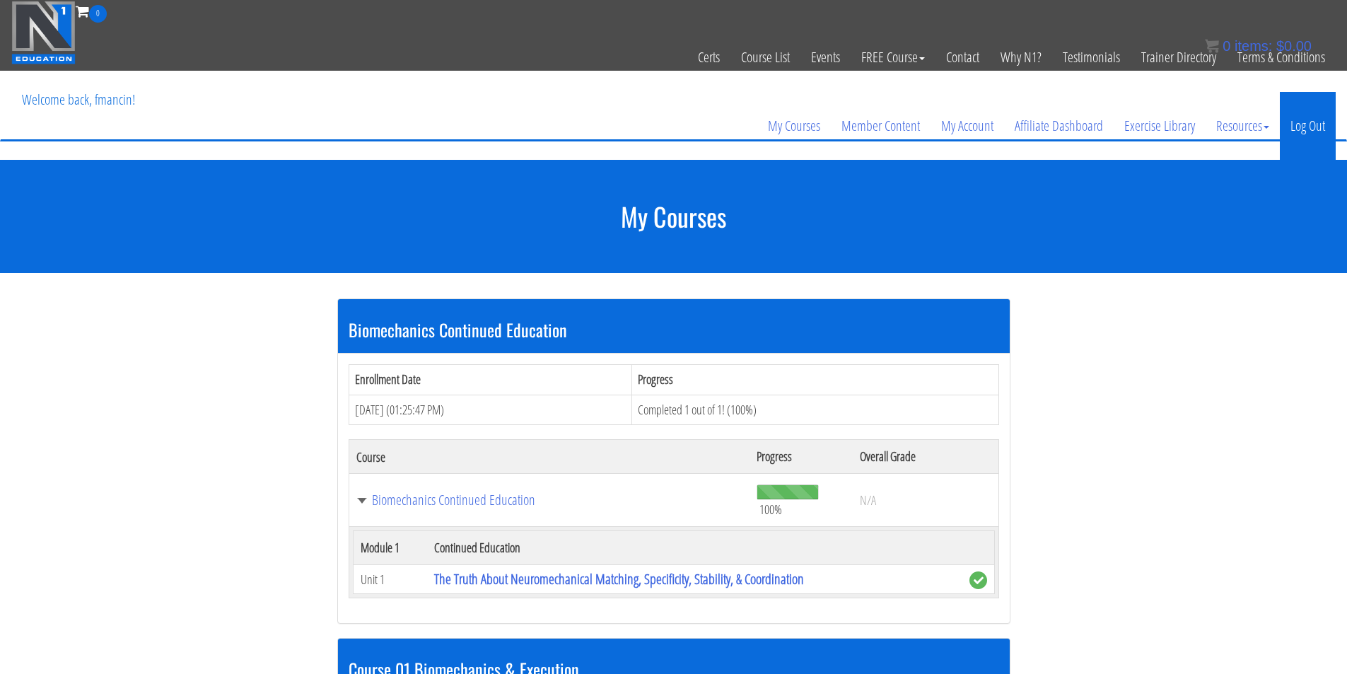
click at [1309, 138] on link "Log Out" at bounding box center [1307, 126] width 56 height 68
